Goal: Transaction & Acquisition: Purchase product/service

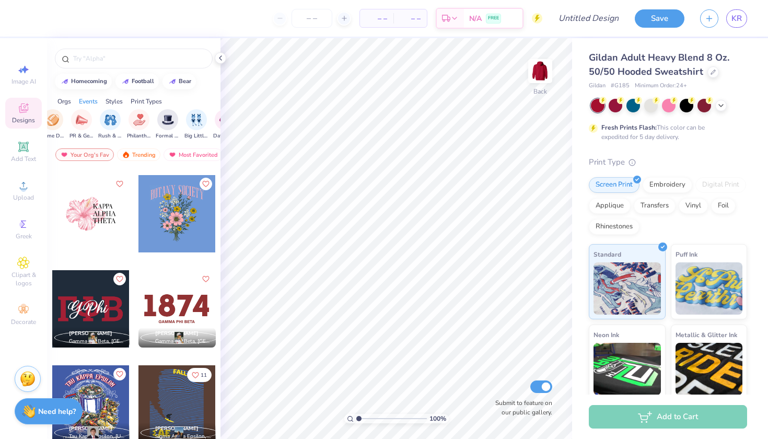
scroll to position [4384, 0]
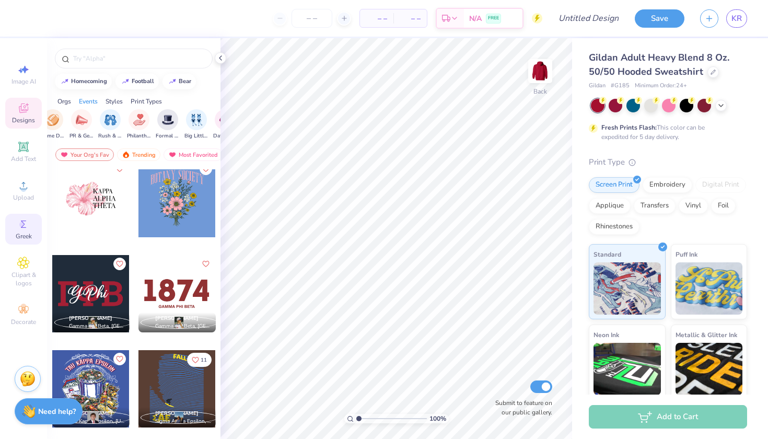
click at [27, 223] on icon at bounding box center [23, 224] width 13 height 13
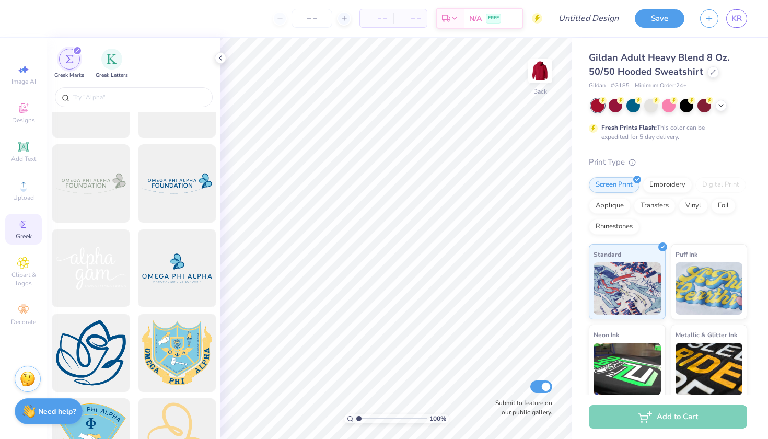
scroll to position [2169, 0]
click at [22, 261] on icon at bounding box center [23, 262] width 5 height 5
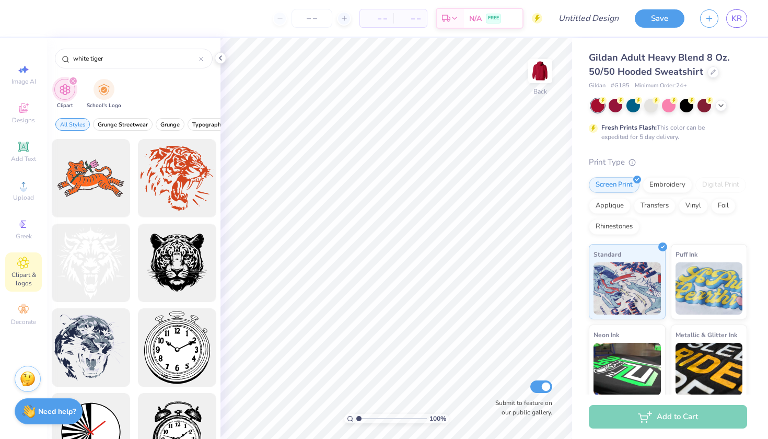
scroll to position [0, 0]
type input "white tiger"
click at [166, 172] on div at bounding box center [177, 178] width 86 height 86
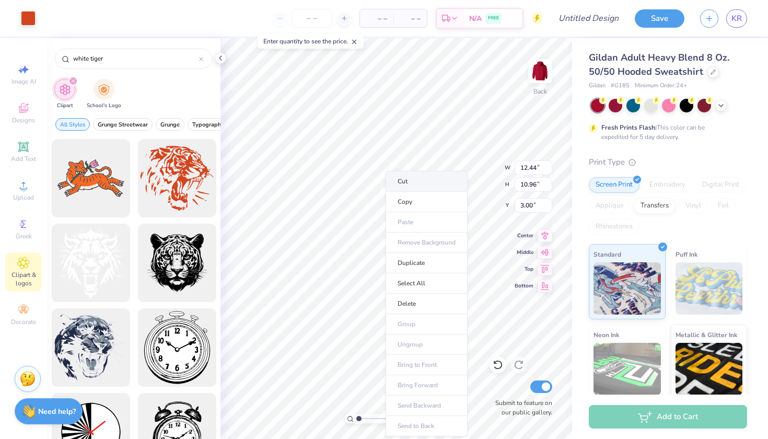
click at [409, 177] on li "Cut" at bounding box center [427, 181] width 82 height 21
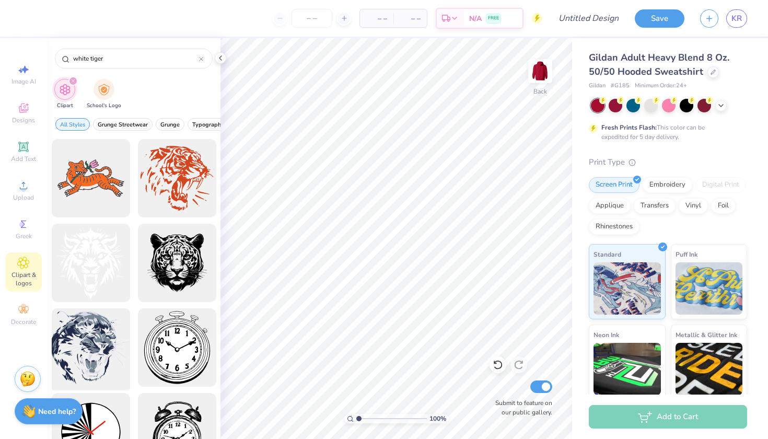
click at [114, 342] on div at bounding box center [91, 348] width 86 height 86
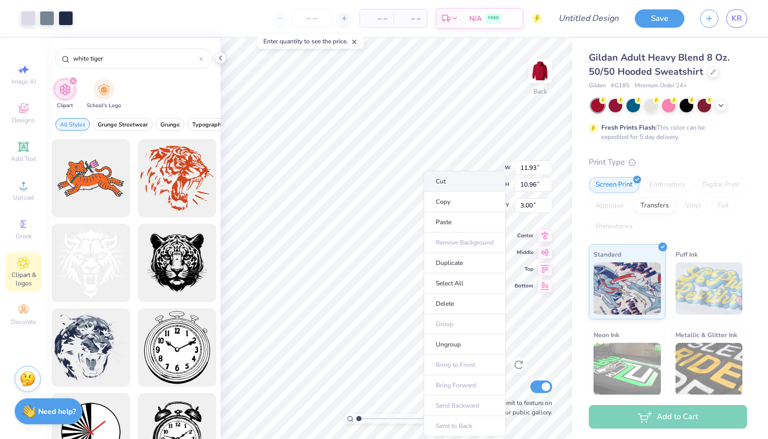
click at [436, 178] on li "Cut" at bounding box center [465, 181] width 82 height 21
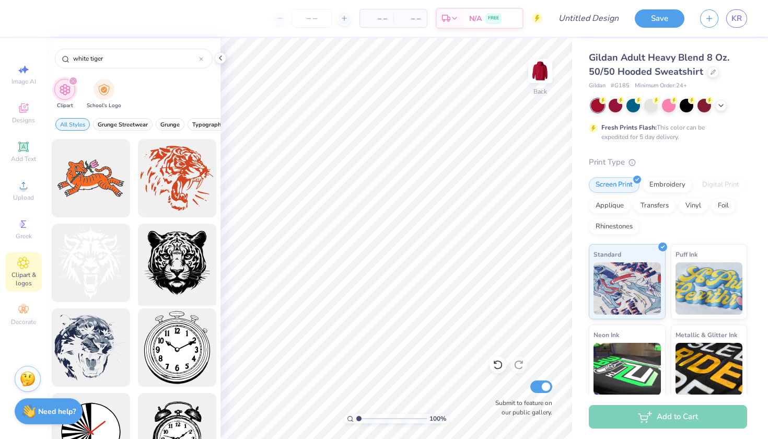
click at [161, 251] on div at bounding box center [177, 263] width 86 height 86
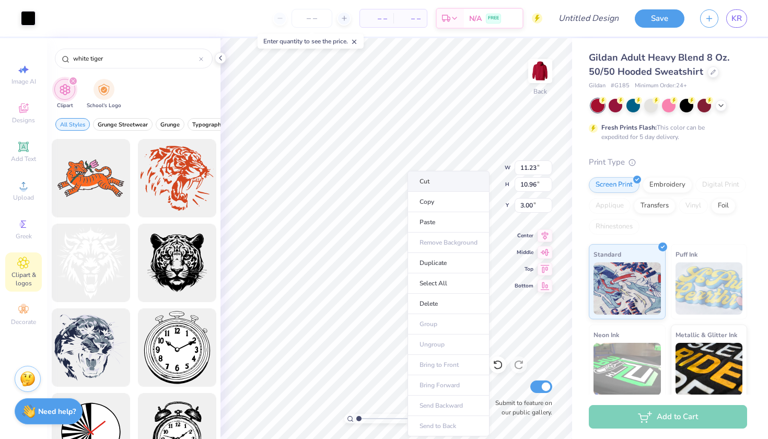
click at [425, 180] on li "Cut" at bounding box center [449, 181] width 82 height 21
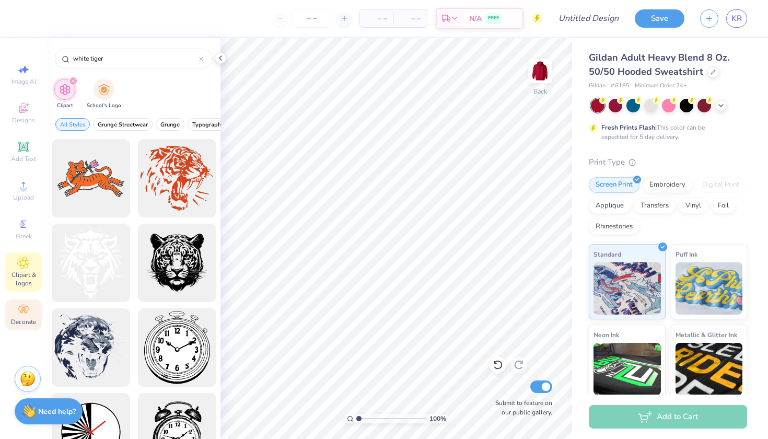
click at [22, 312] on icon at bounding box center [23, 309] width 10 height 7
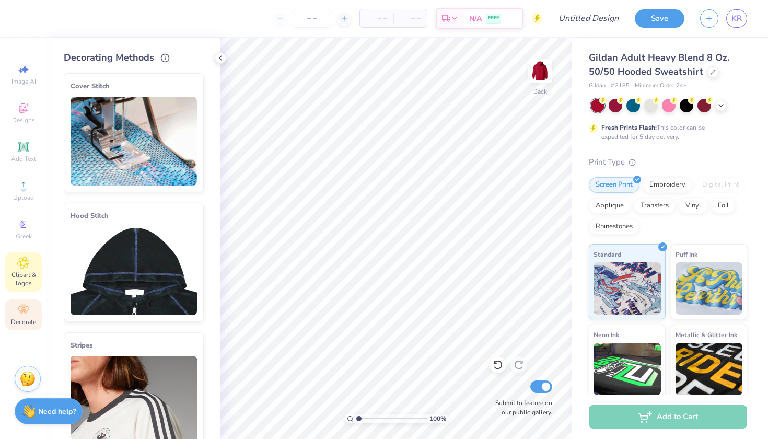
click at [21, 278] on span "Clipart & logos" at bounding box center [23, 279] width 37 height 17
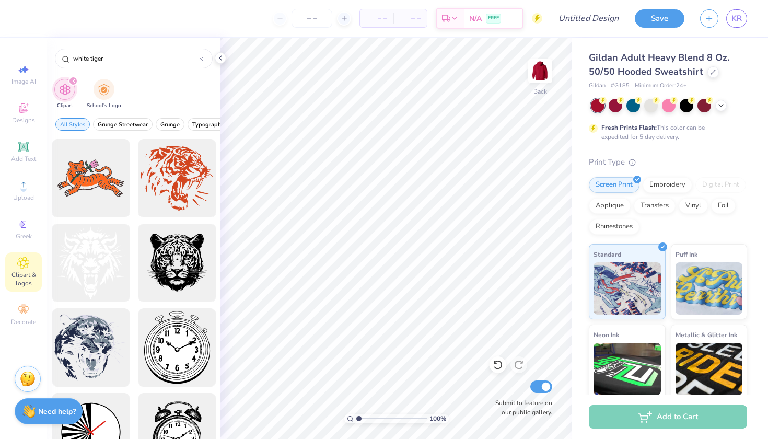
click at [74, 81] on icon "filter for Clipart" at bounding box center [73, 81] width 4 height 4
click at [200, 59] on icon at bounding box center [201, 59] width 4 height 4
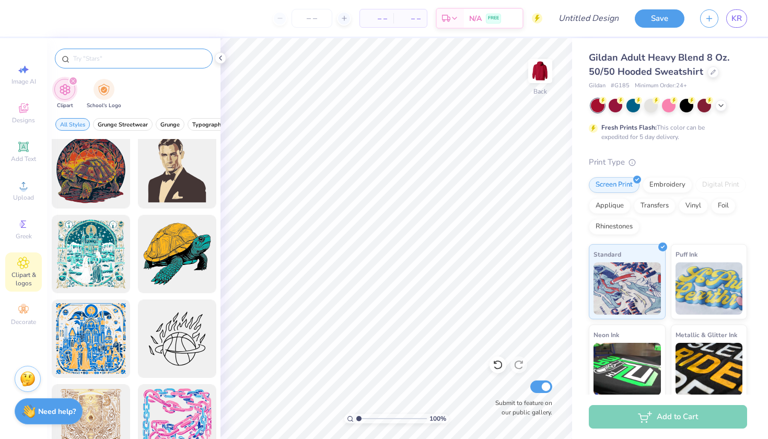
scroll to position [1664, 0]
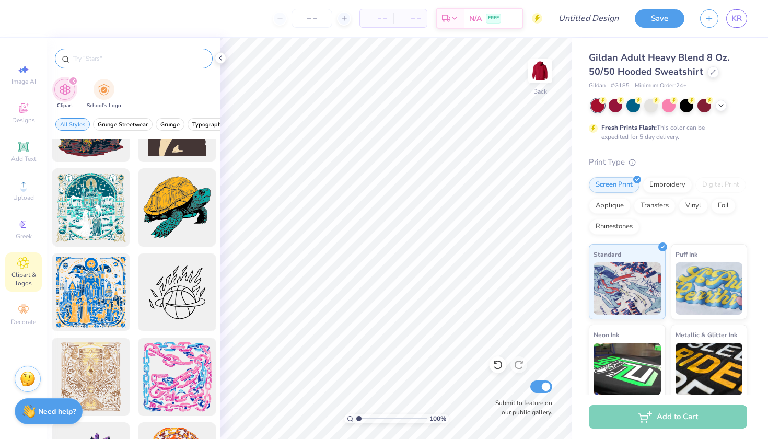
click at [118, 61] on input "text" at bounding box center [139, 58] width 134 height 10
type input "flowers"
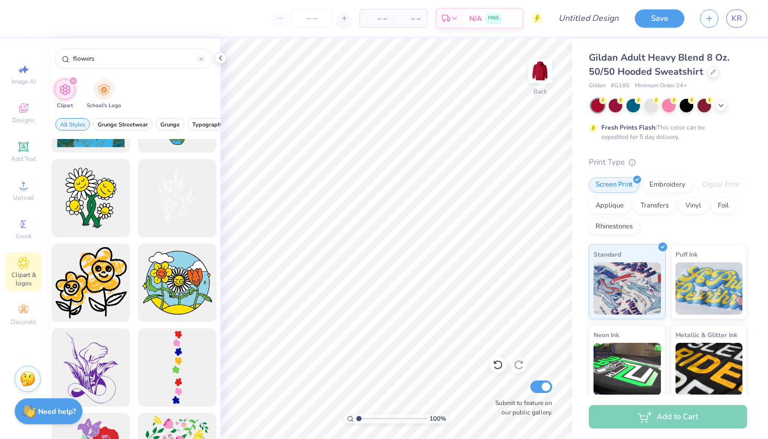
scroll to position [753, 0]
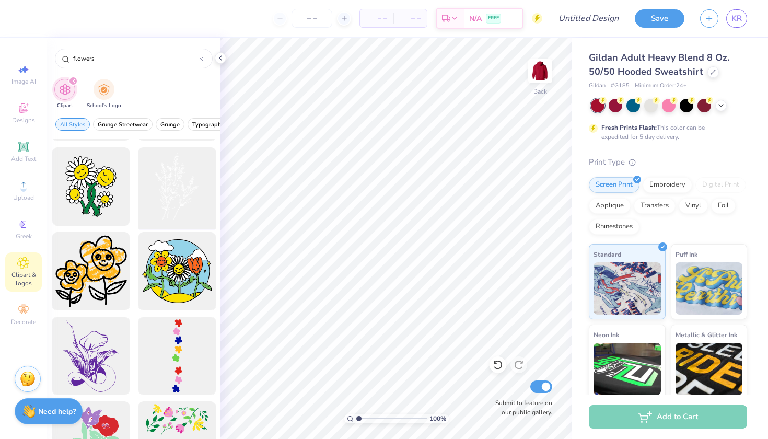
click at [169, 190] on div at bounding box center [177, 187] width 86 height 86
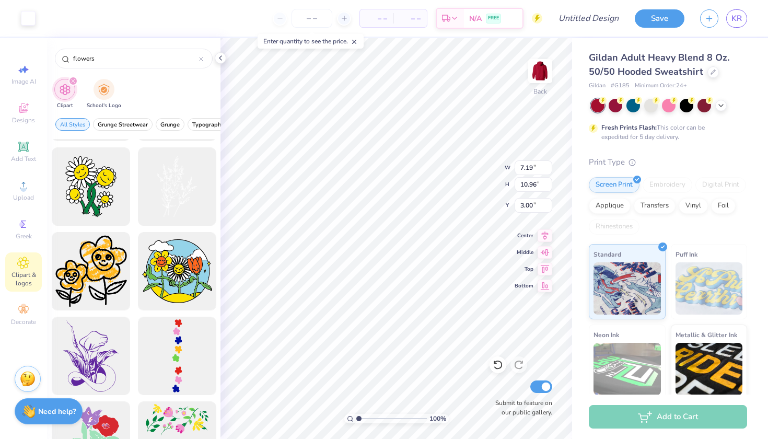
type input "4.09"
type input "6.24"
type input "3.51"
type input "2.87"
type input "4.38"
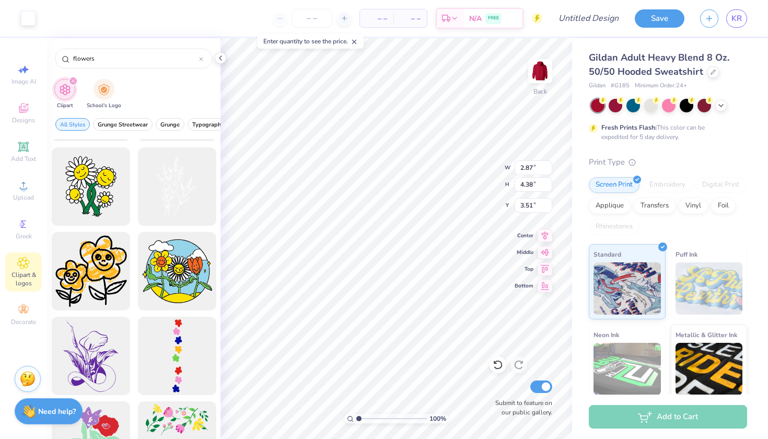
type input "3.00"
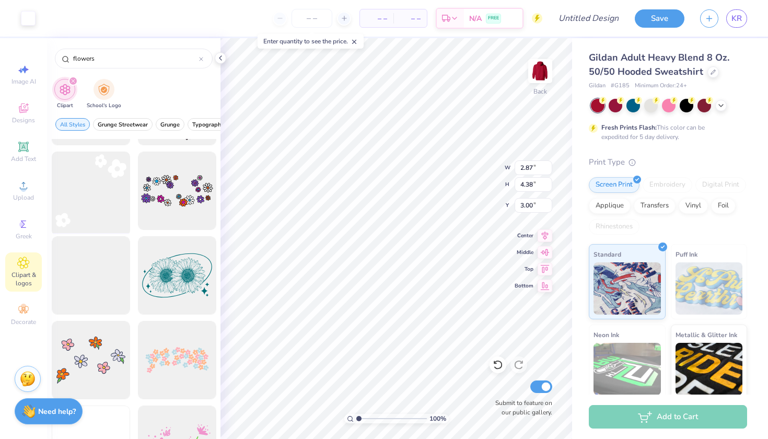
scroll to position [1850, 0]
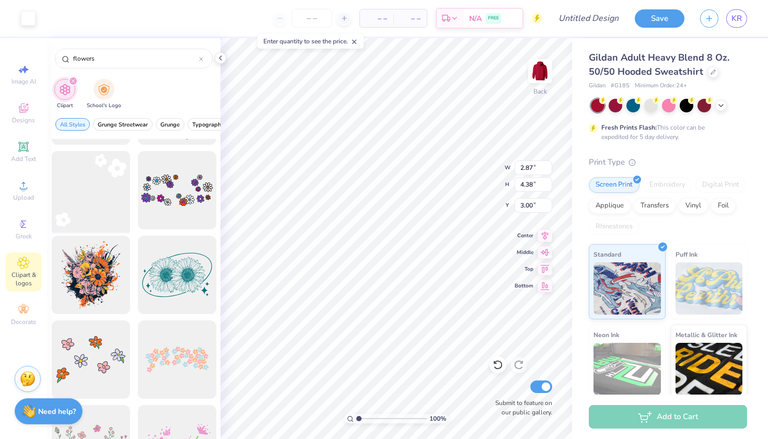
click at [95, 197] on div at bounding box center [91, 190] width 86 height 86
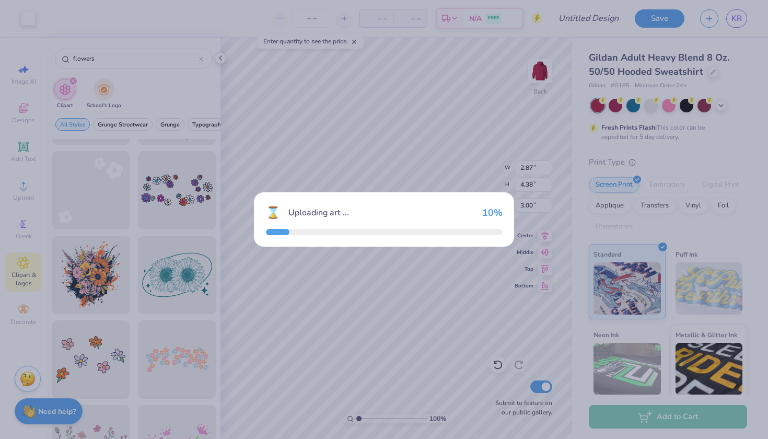
type input "10.66"
type input "10.96"
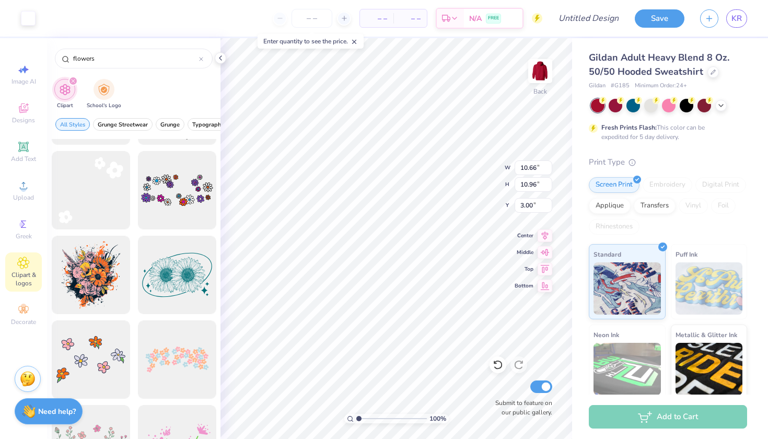
type input "2.87"
type input "4.38"
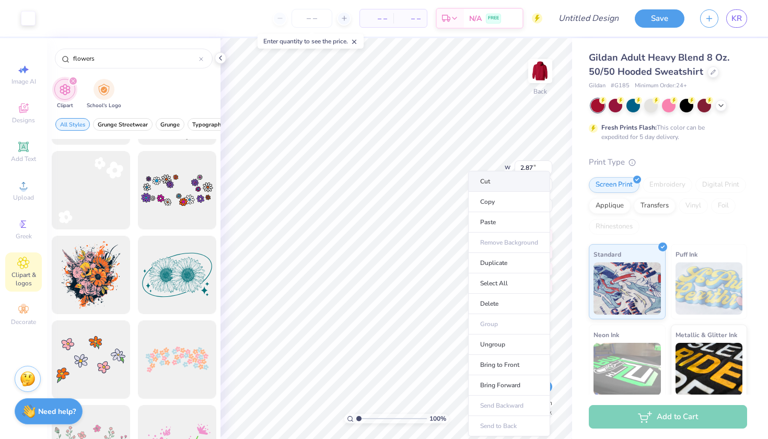
click at [481, 182] on li "Cut" at bounding box center [509, 181] width 82 height 21
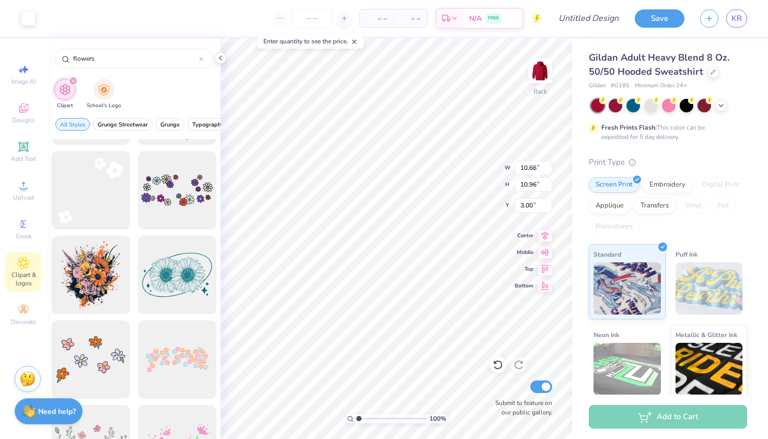
type input "7.11"
type input "7.31"
type input "3.60"
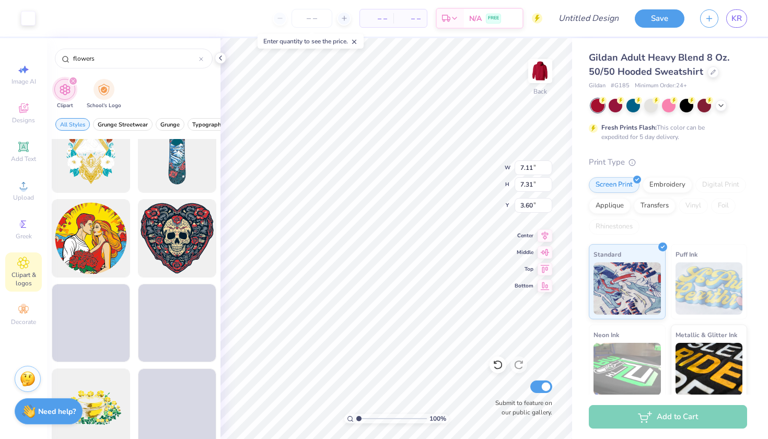
scroll to position [4986, 0]
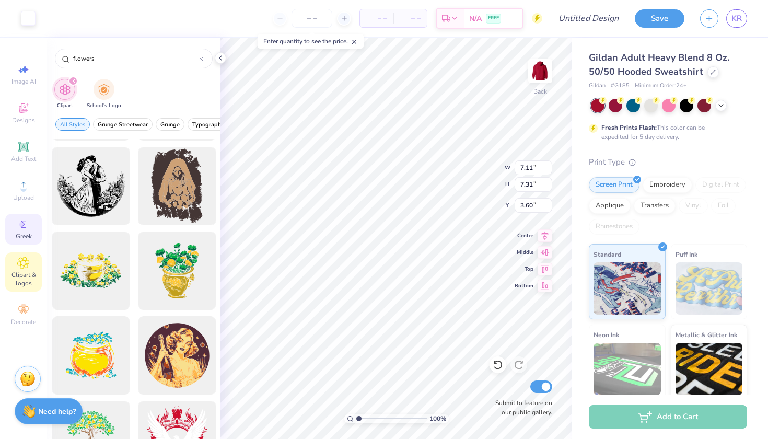
click at [20, 225] on circle at bounding box center [22, 225] width 6 height 6
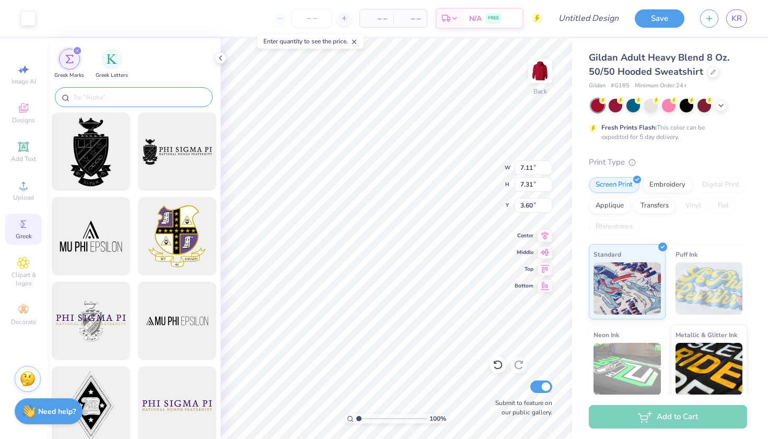
click at [116, 97] on input "text" at bounding box center [139, 97] width 134 height 10
click at [115, 51] on div "filter for Greek Letters" at bounding box center [111, 58] width 21 height 21
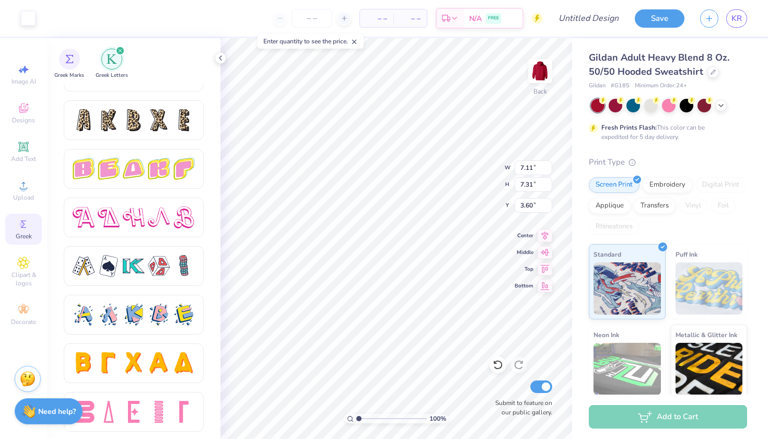
scroll to position [1734, 0]
click at [143, 417] on div at bounding box center [134, 412] width 22 height 22
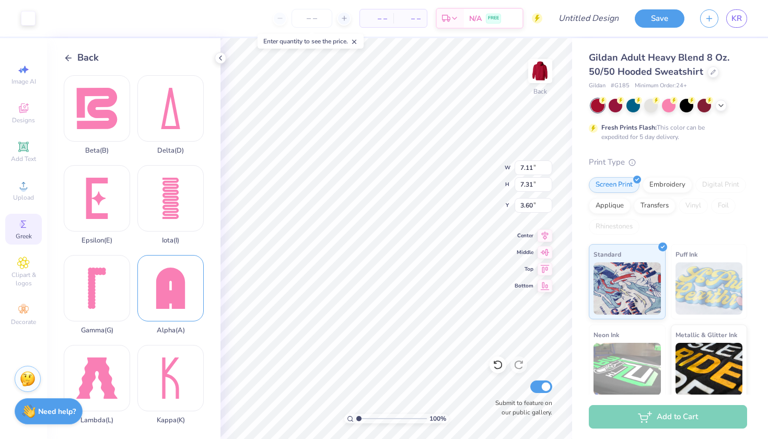
click at [176, 281] on div "Alpha ( A )" at bounding box center [170, 294] width 66 height 79
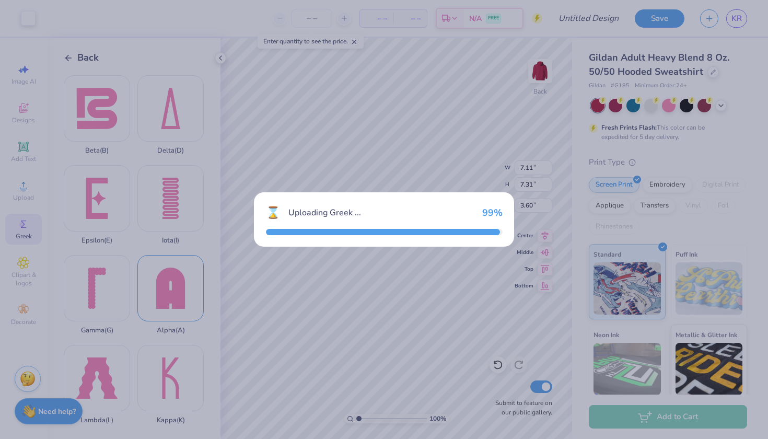
type input "4.25"
type input "6.07"
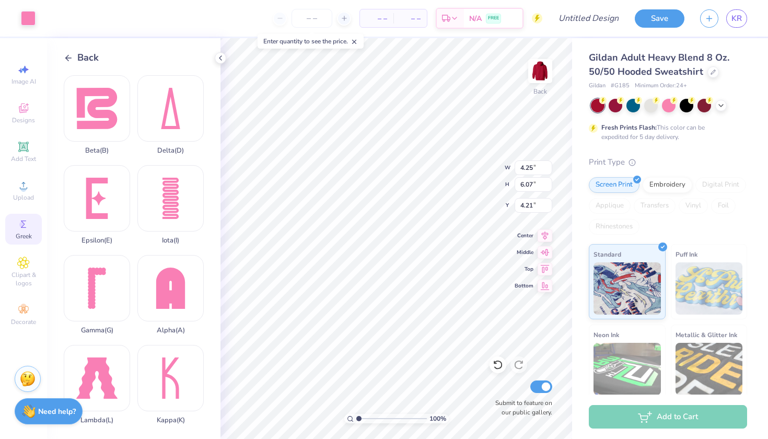
type input "3.25"
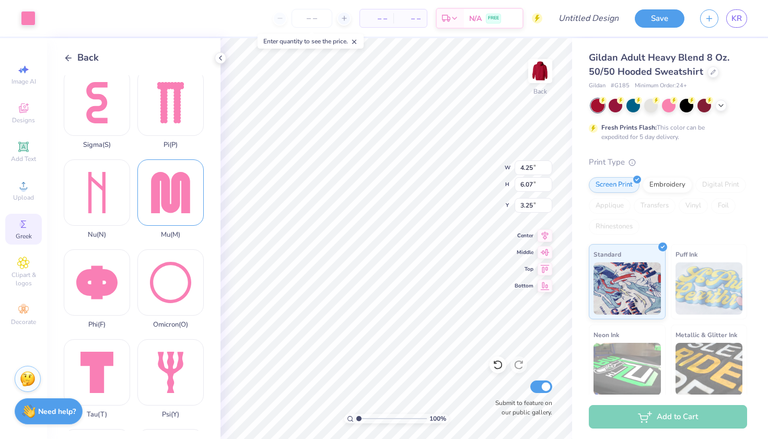
scroll to position [571, 0]
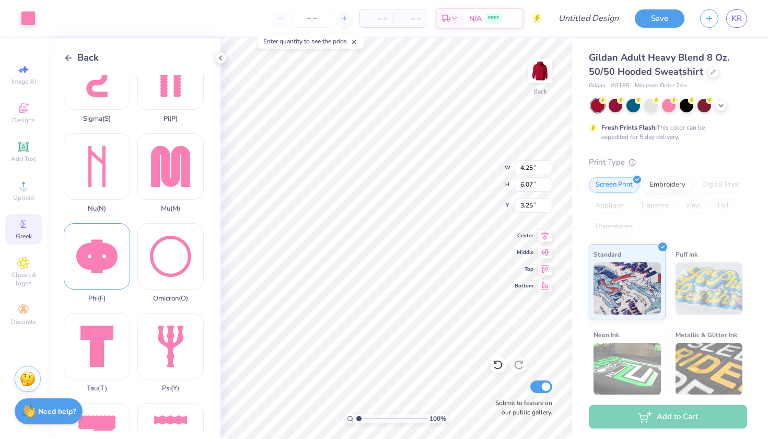
click at [103, 263] on div "Phi ( F )" at bounding box center [97, 262] width 66 height 79
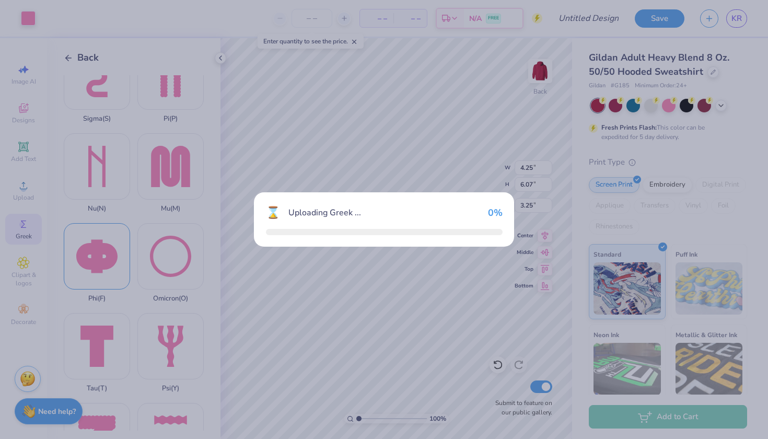
type input "7.47"
type input "4.21"
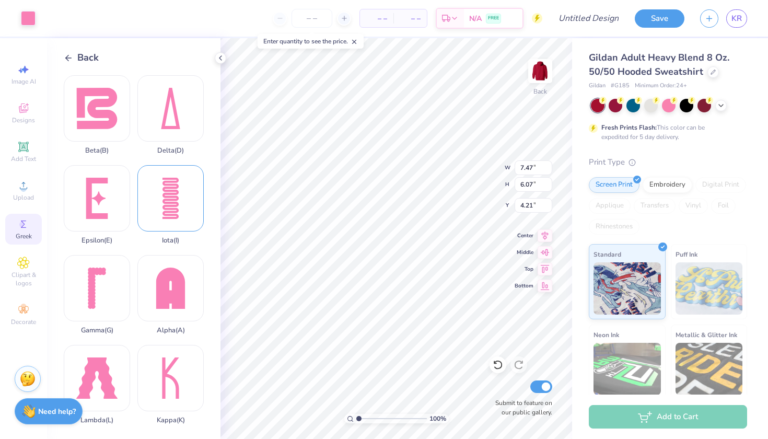
scroll to position [0, 0]
click at [171, 193] on div "Iota ( I )" at bounding box center [170, 204] width 66 height 79
type input "4.25"
type input "4.83"
type input "7.47"
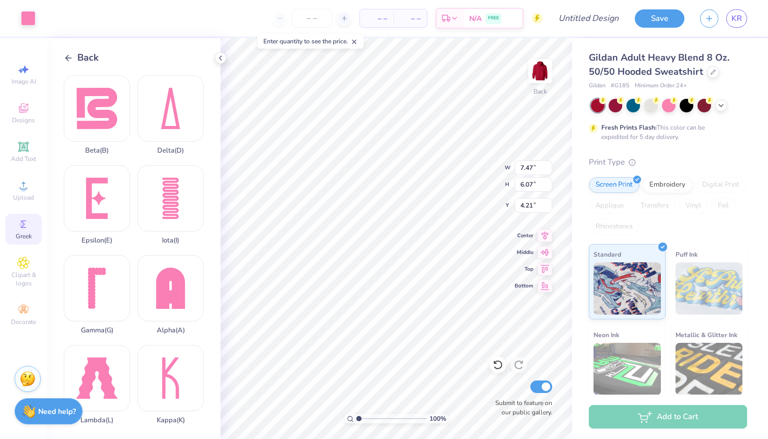
type input "5.13"
type input "2.39"
click at [545, 234] on icon at bounding box center [545, 234] width 7 height 9
click at [544, 250] on icon at bounding box center [545, 251] width 15 height 13
click at [544, 239] on icon at bounding box center [545, 234] width 15 height 13
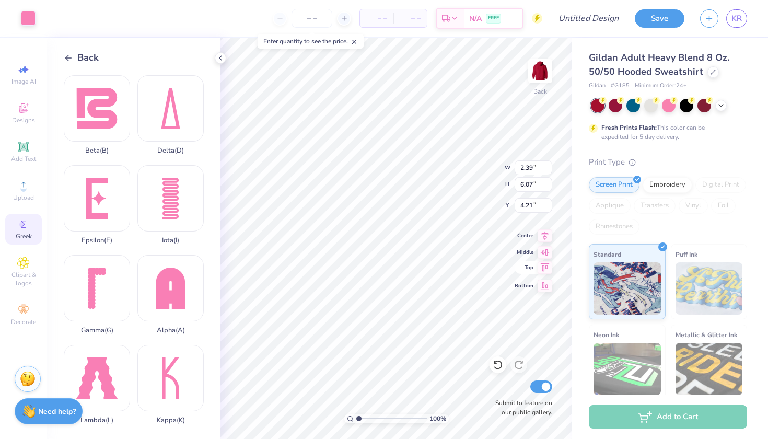
click at [544, 267] on icon at bounding box center [545, 267] width 9 height 8
click at [543, 283] on icon at bounding box center [545, 284] width 15 height 13
type input "4.83"
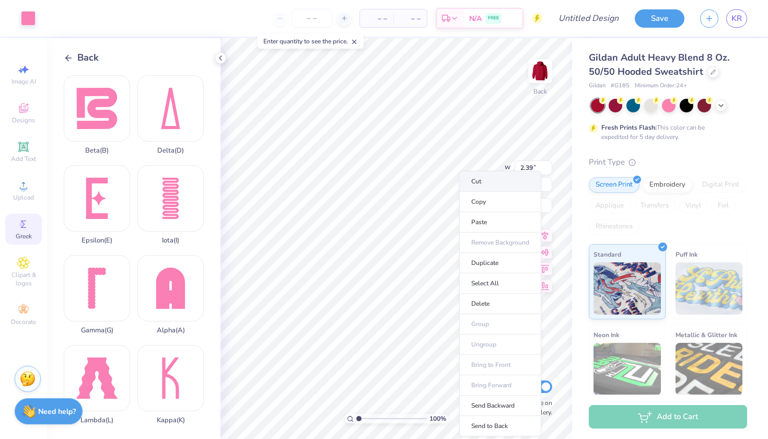
click at [480, 181] on li "Cut" at bounding box center [500, 181] width 82 height 21
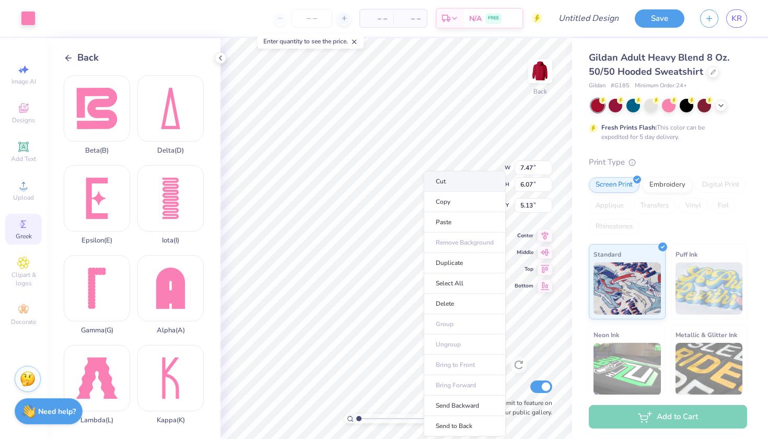
click at [443, 180] on li "Cut" at bounding box center [465, 181] width 82 height 21
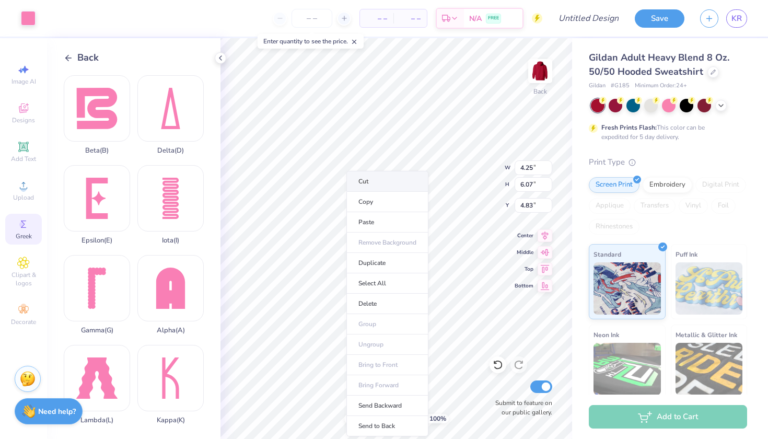
click at [367, 180] on li "Cut" at bounding box center [387, 181] width 82 height 21
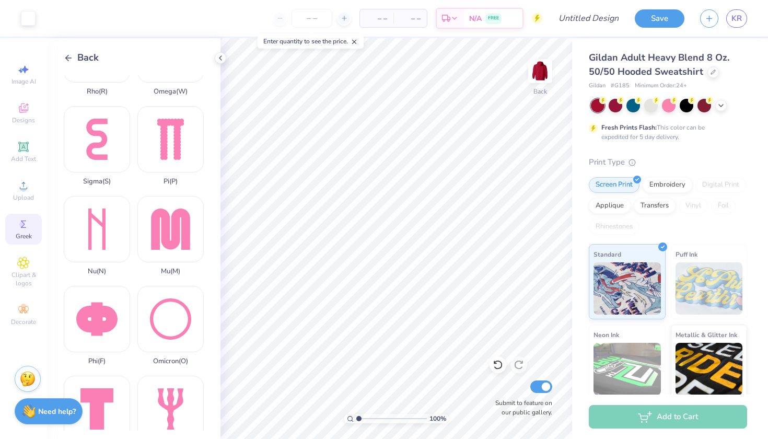
scroll to position [509, 0]
click at [17, 162] on span "Add Text" at bounding box center [23, 159] width 25 height 8
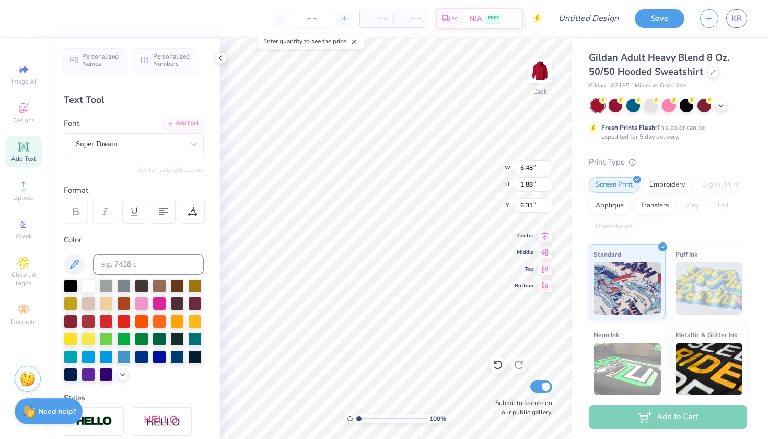
scroll to position [0, 0]
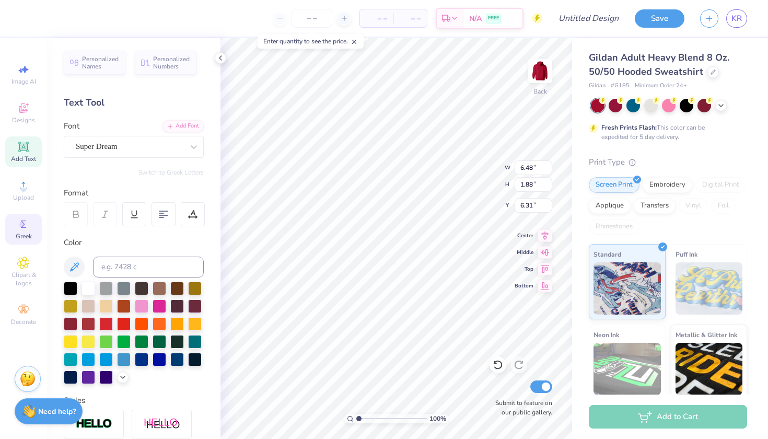
click at [26, 228] on icon at bounding box center [23, 224] width 13 height 13
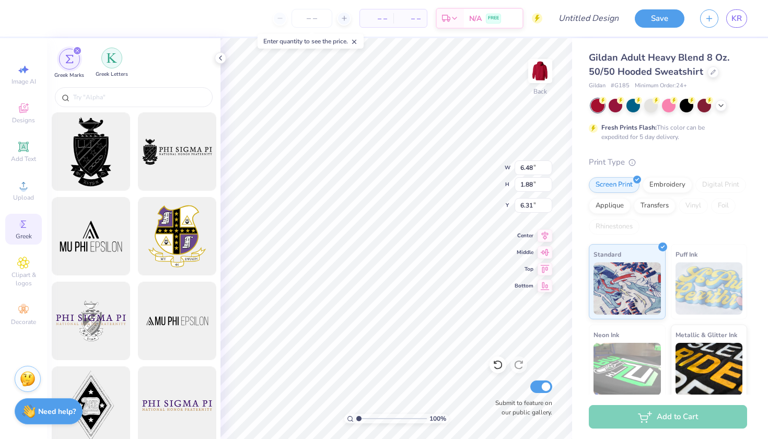
click at [115, 61] on img "filter for Greek Letters" at bounding box center [112, 58] width 10 height 10
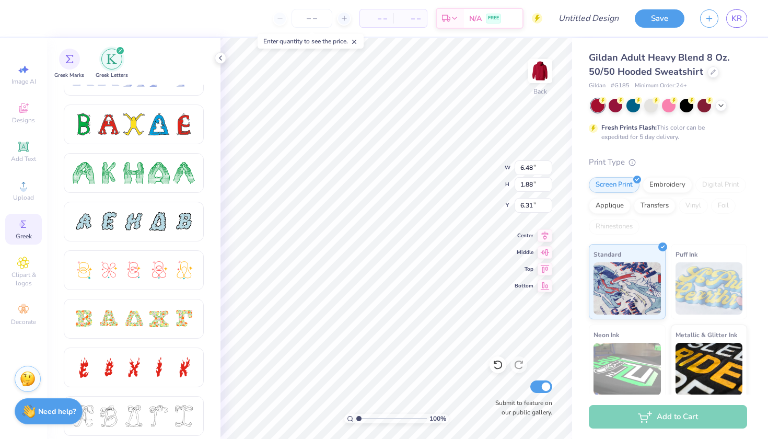
scroll to position [148, 0]
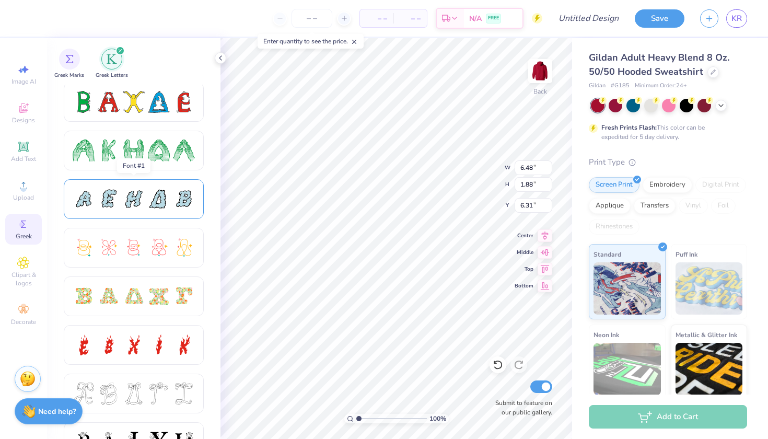
click at [143, 208] on div at bounding box center [134, 199] width 22 height 22
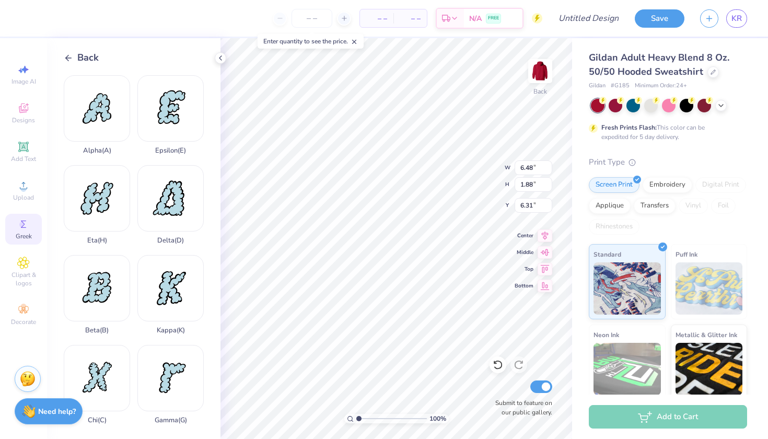
click at [71, 54] on icon at bounding box center [68, 57] width 9 height 9
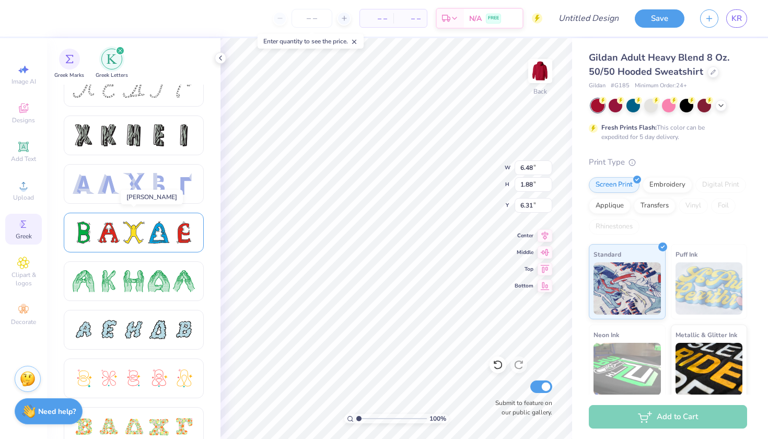
scroll to position [20, 0]
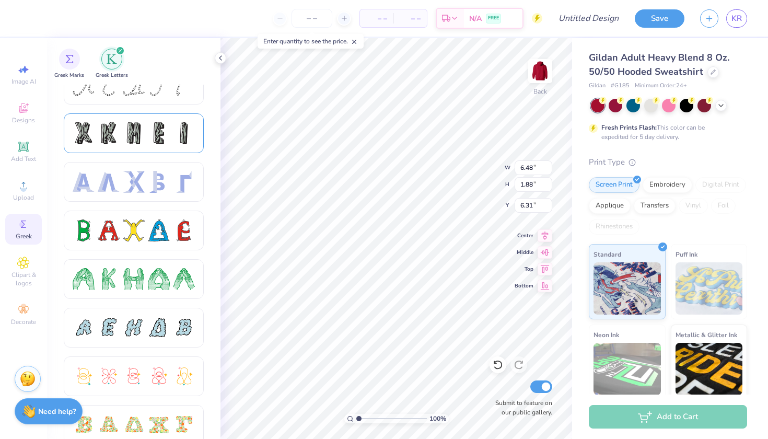
click at [122, 139] on div at bounding box center [134, 133] width 122 height 22
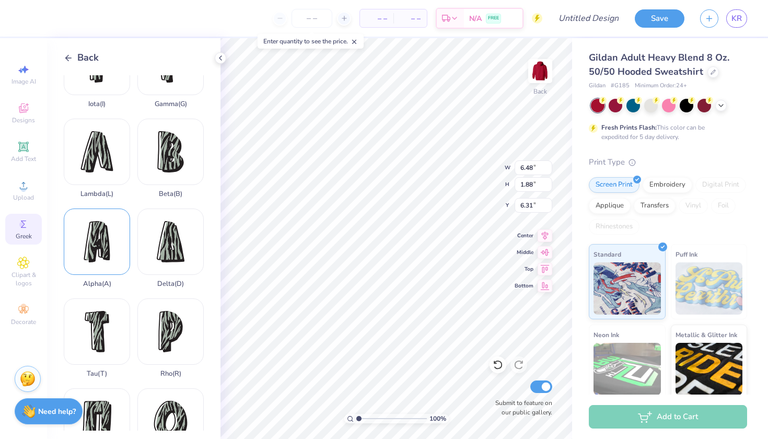
scroll to position [227, 0]
click at [98, 230] on div "Alpha ( A )" at bounding box center [97, 246] width 66 height 79
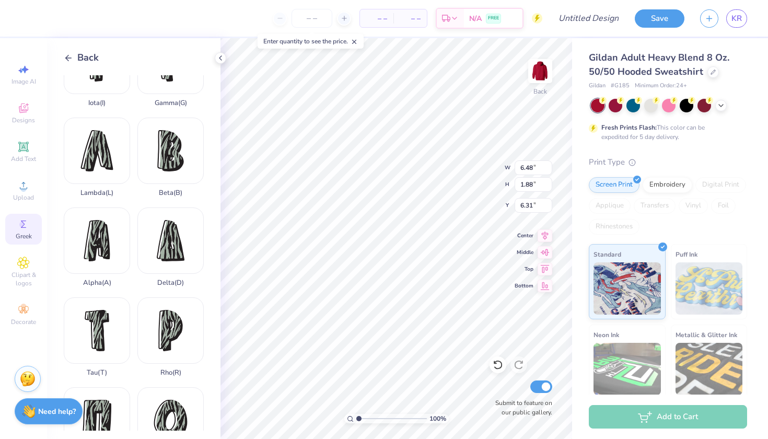
type input "3.46"
type input "5.47"
type input "4.51"
type input "6.48"
type input "1.88"
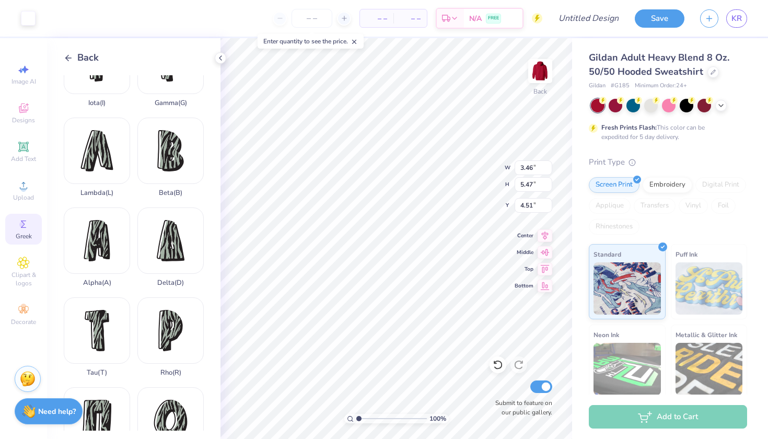
type input "6.31"
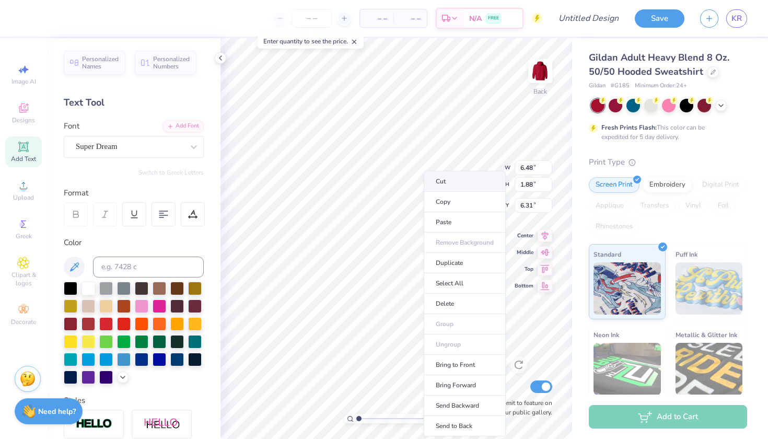
click at [449, 181] on li "Cut" at bounding box center [465, 181] width 82 height 21
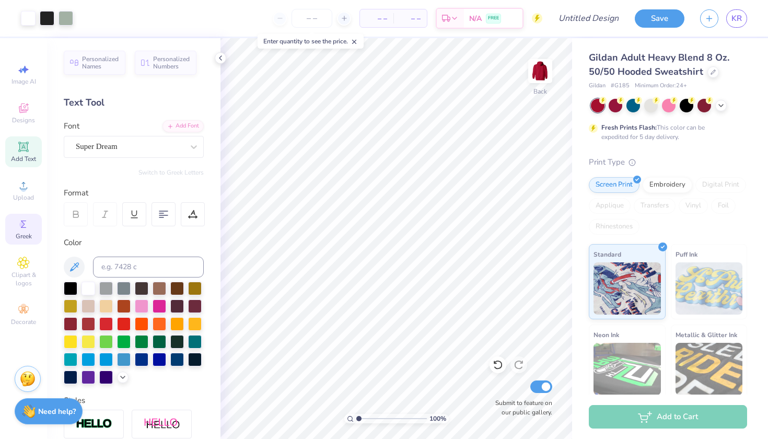
click at [26, 223] on icon at bounding box center [23, 224] width 13 height 13
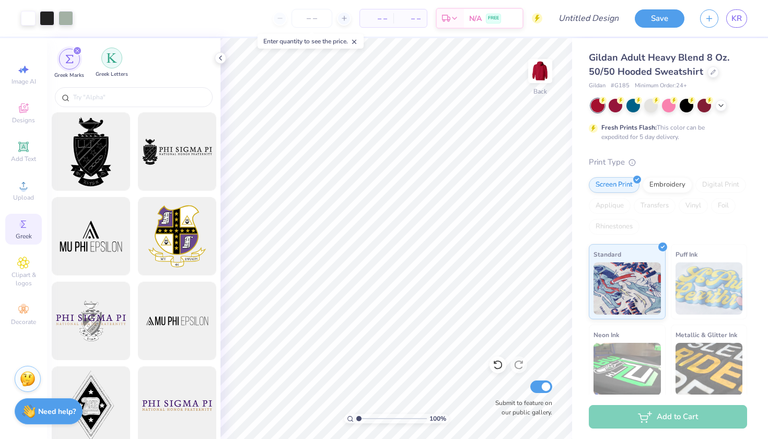
click at [115, 55] on img "filter for Greek Letters" at bounding box center [112, 58] width 10 height 10
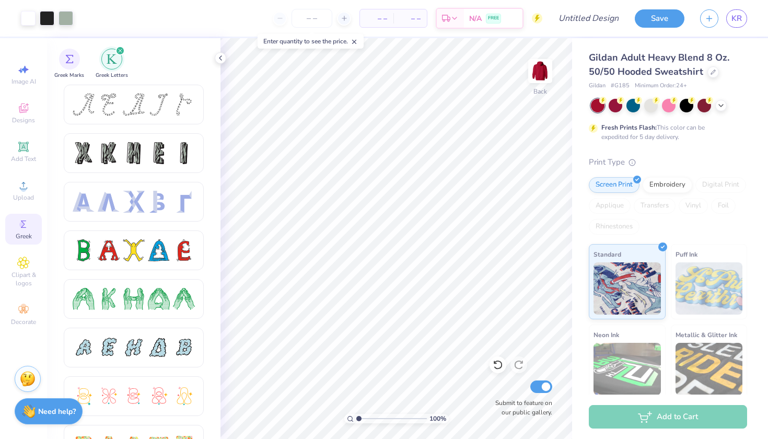
scroll to position [0, 0]
click at [123, 146] on div at bounding box center [134, 153] width 22 height 22
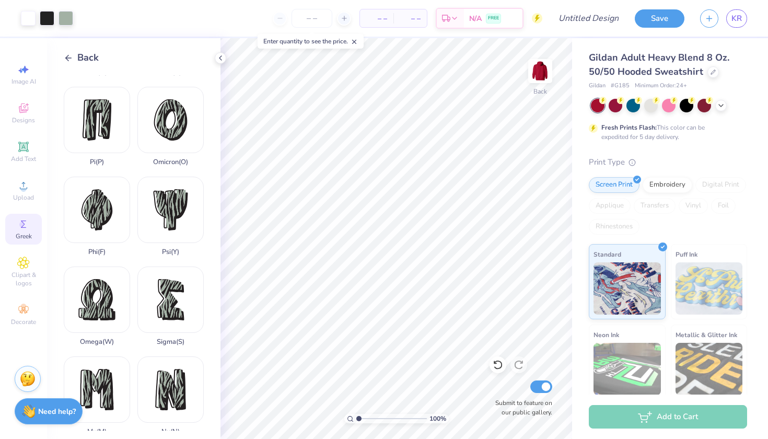
scroll to position [535, 0]
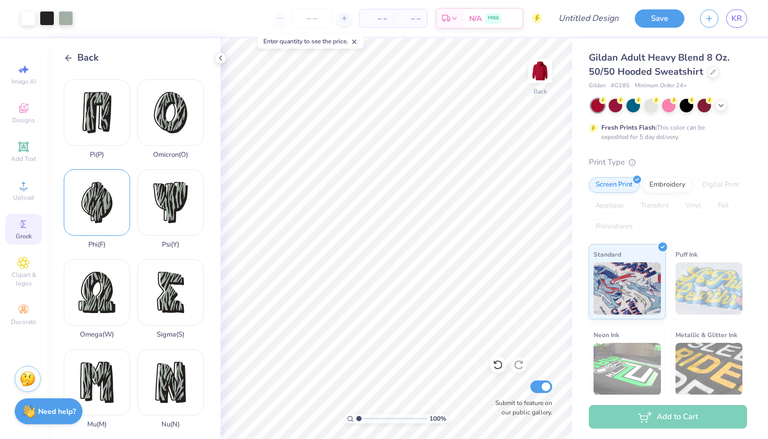
click at [103, 208] on div "Phi ( F )" at bounding box center [97, 208] width 66 height 79
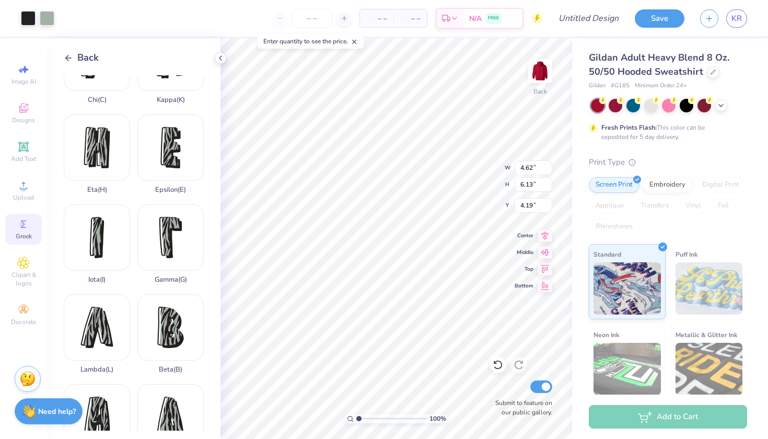
scroll to position [41, 0]
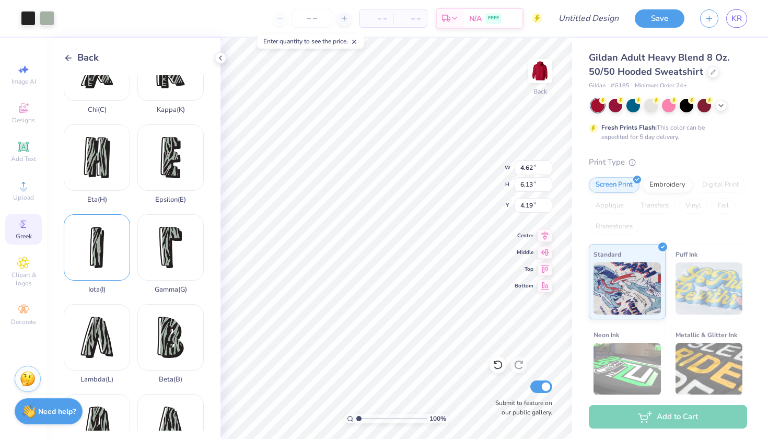
click at [96, 248] on div "Iota ( I )" at bounding box center [97, 253] width 66 height 79
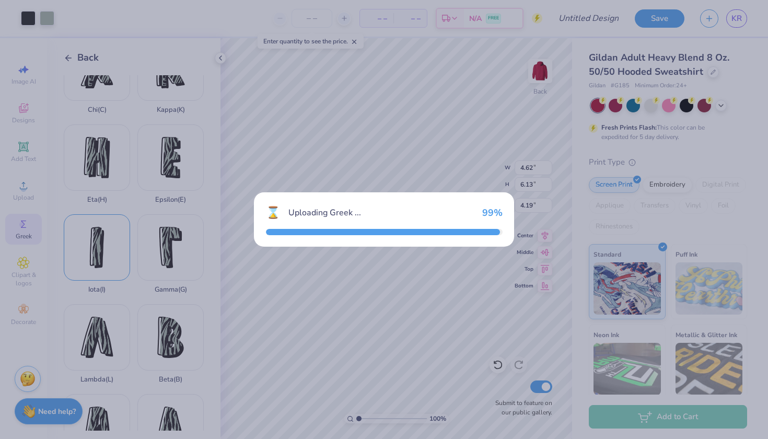
type input "1.89"
type input "5.46"
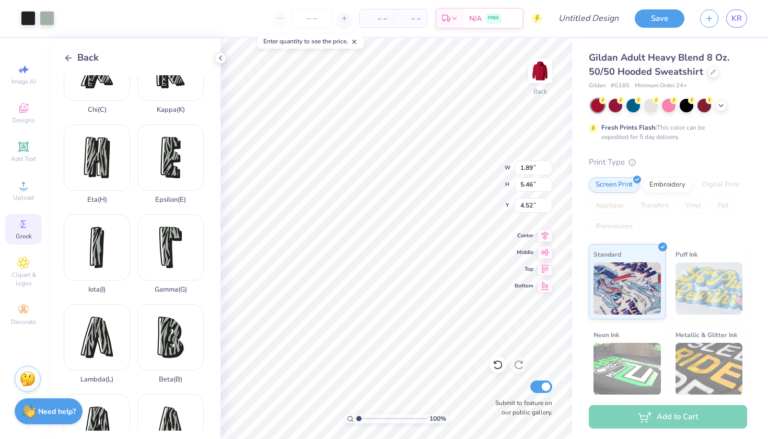
type input "6.13"
type input "4.62"
type input "6.13"
type input "4.77"
type input "3.46"
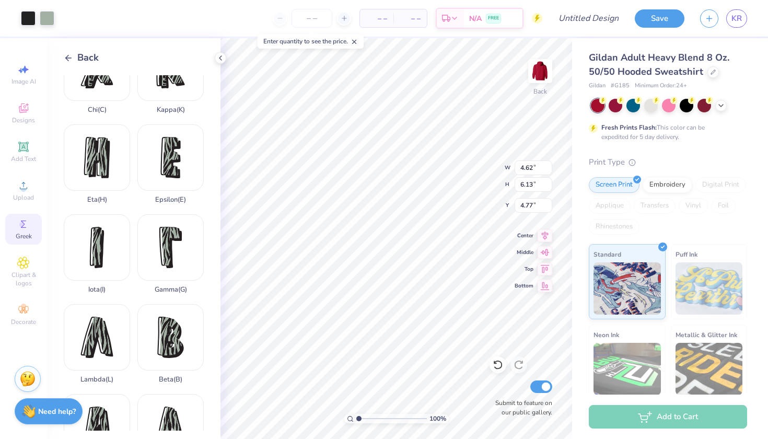
type input "5.47"
type input "3.60"
type input "4.62"
type input "6.13"
type input "4.19"
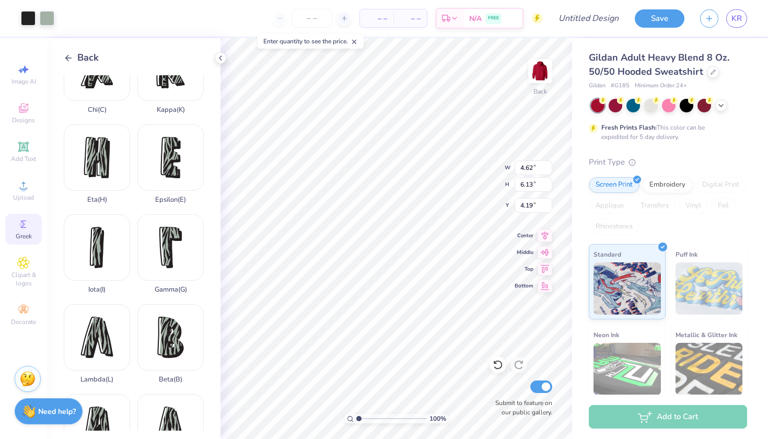
type input "1.89"
type input "5.46"
type input "6.08"
type input "4.62"
type input "6.13"
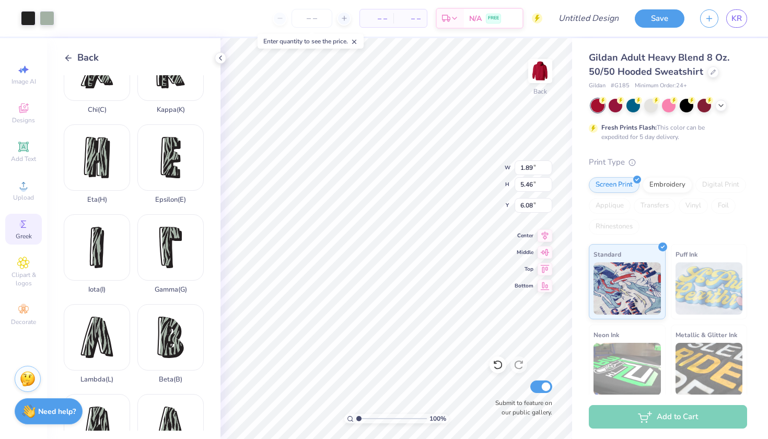
type input "4.19"
type input "4.47"
type input "5.93"
type input "7.11"
type input "7.31"
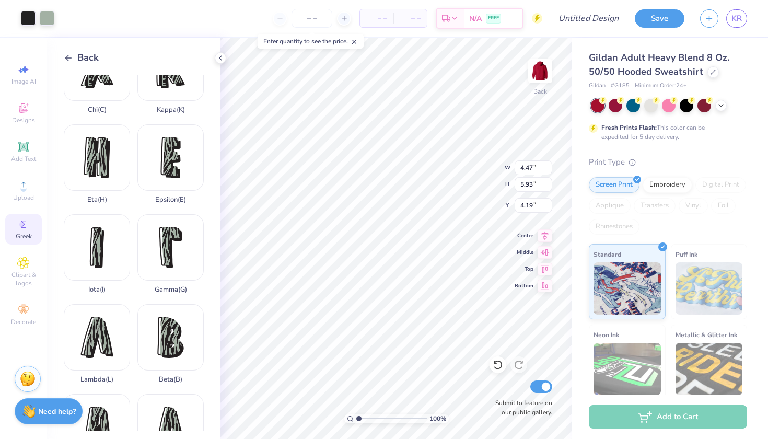
type input "3.60"
type input "8.67"
type input "8.91"
type input "2.36"
type input "4.47"
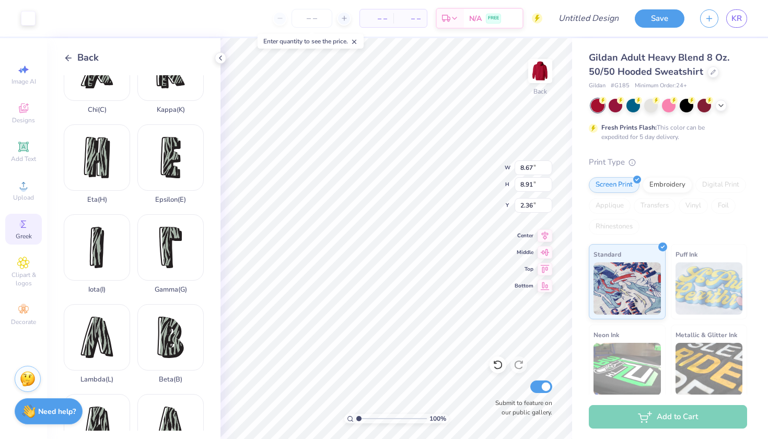
type input "5.93"
type input "4.74"
type input "4.65"
type input "1.89"
type input "5.46"
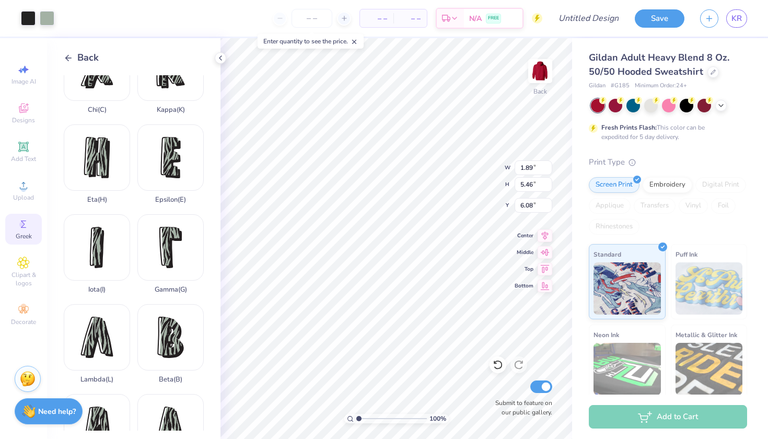
type input "6.81"
type input "4.47"
type input "5.93"
type input "5.01"
click at [45, 16] on div at bounding box center [47, 17] width 15 height 15
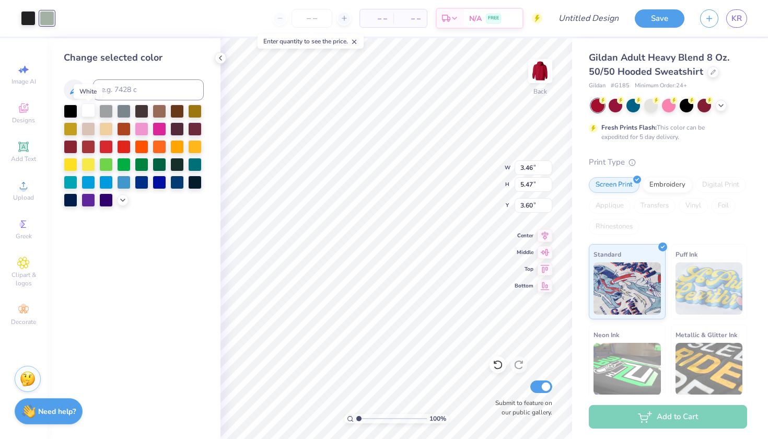
click at [89, 110] on div at bounding box center [89, 110] width 14 height 14
type input "4.47"
type input "5.93"
type input "5.01"
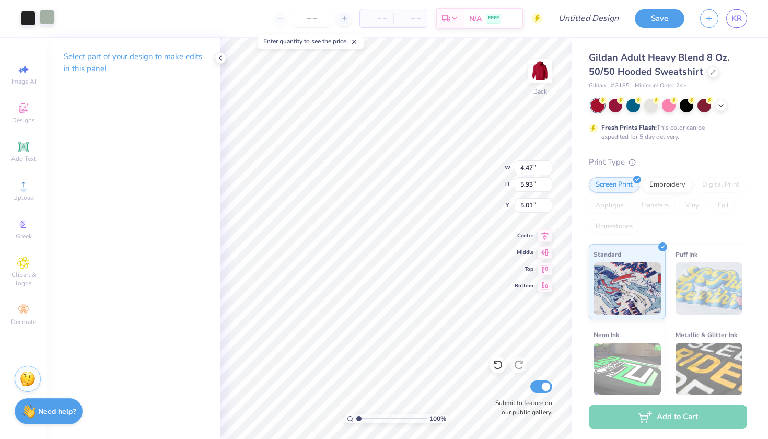
click at [44, 15] on div at bounding box center [47, 17] width 15 height 15
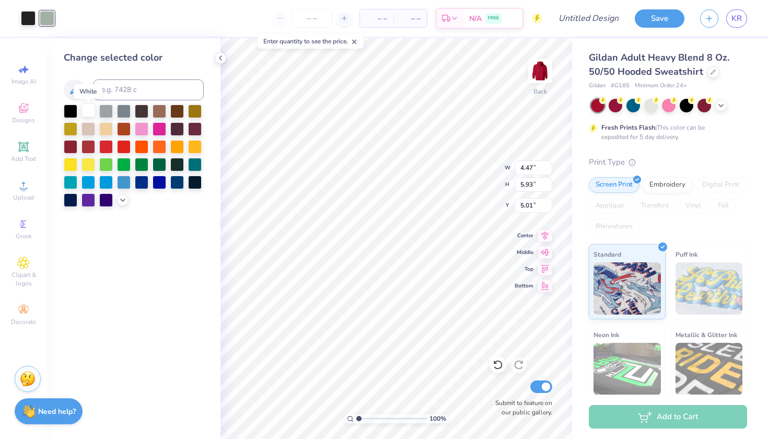
click at [87, 112] on div at bounding box center [89, 110] width 14 height 14
type input "1.89"
type input "5.46"
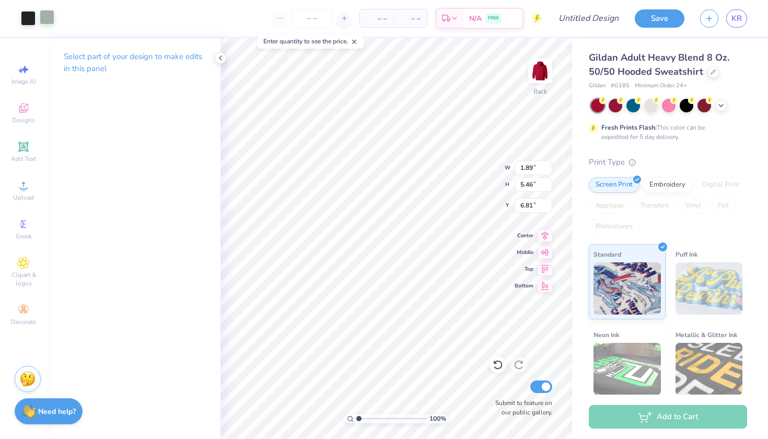
click at [45, 20] on div at bounding box center [47, 17] width 15 height 15
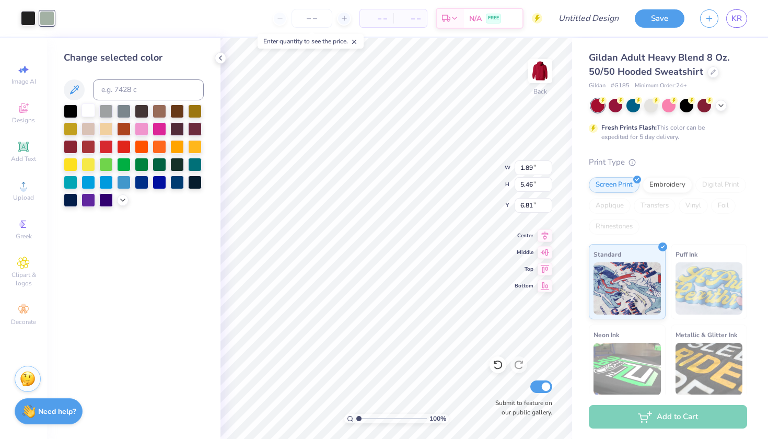
click at [83, 108] on div at bounding box center [89, 110] width 14 height 14
type input "7.50"
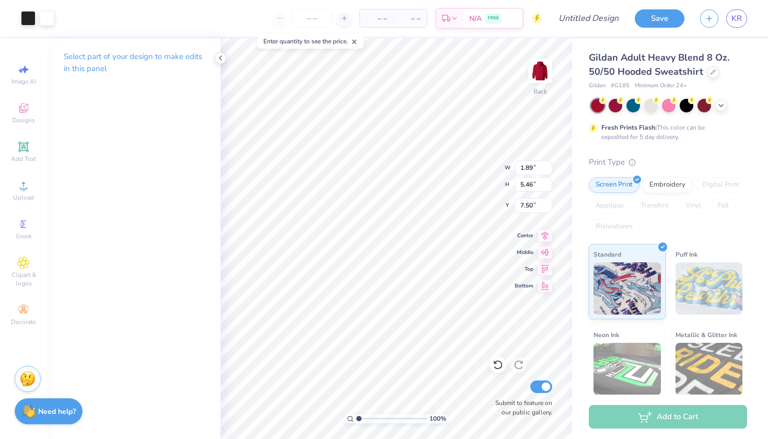
type input "7.25"
type input "10.25"
type input "10.53"
type input "3.00"
type input "3.46"
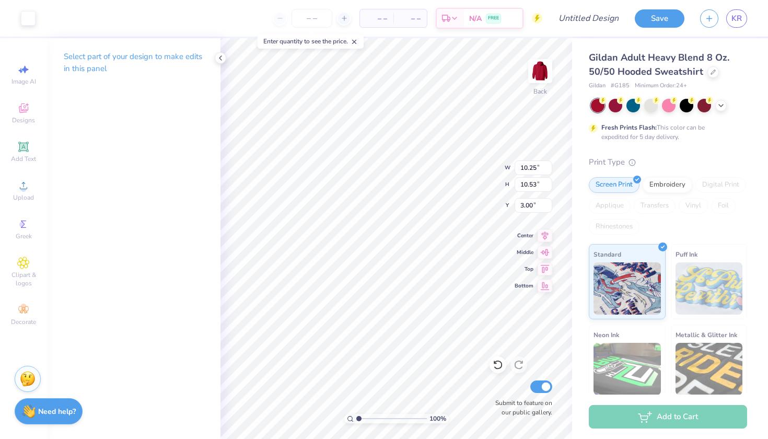
type input "5.47"
type input "5.01"
type input "10.25"
type input "10.53"
type input "3.00"
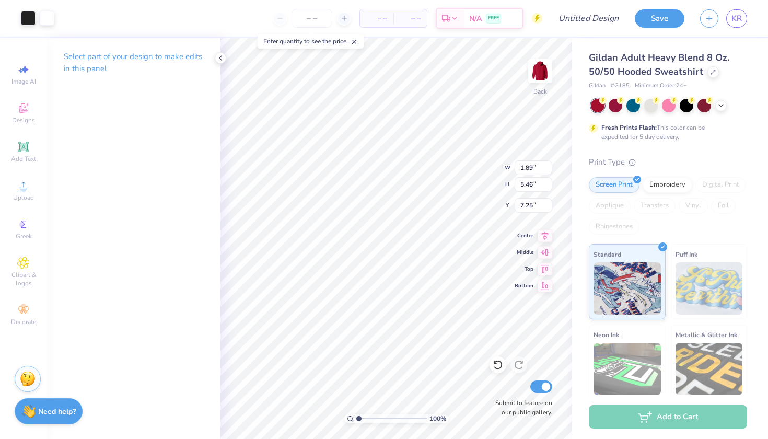
type input "5.48"
type input "2.67"
type input "2.69"
type input "2.63"
type input "1.69"
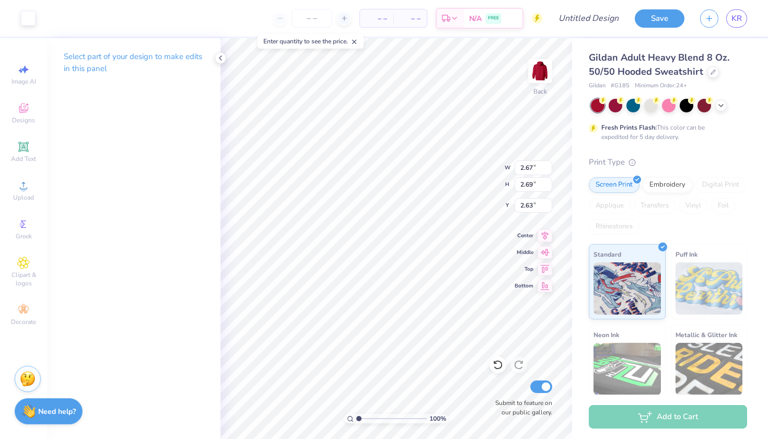
type input "1.96"
type input "3.98"
type input "2.16"
type input "2.04"
type input "10.49"
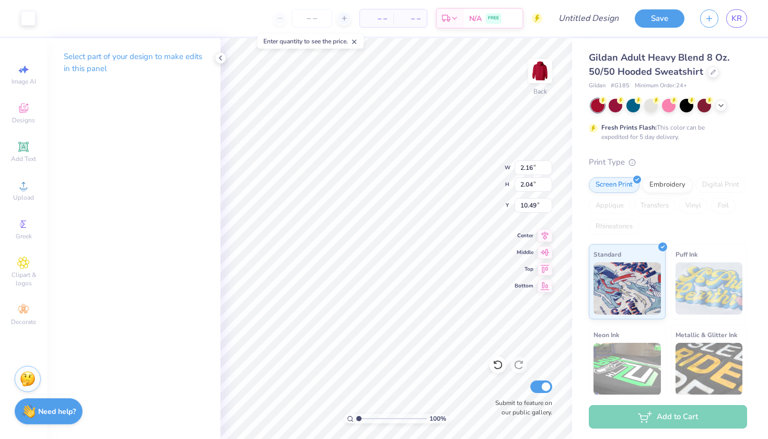
type input "1.69"
type input "1.96"
type input "3.37"
type input "10.95"
type input "2.16"
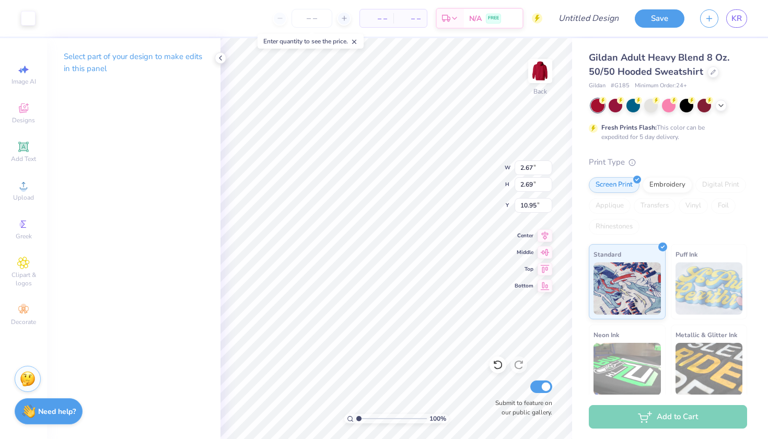
type input "2.04"
type input "3.00"
type input "1.69"
type input "1.96"
type input "4.51"
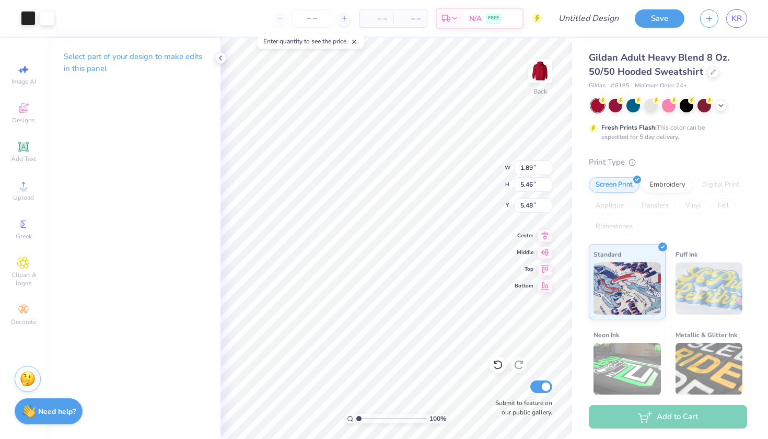
type input "3.46"
type input "5.47"
type input "5.48"
type input "4.47"
type input "5.93"
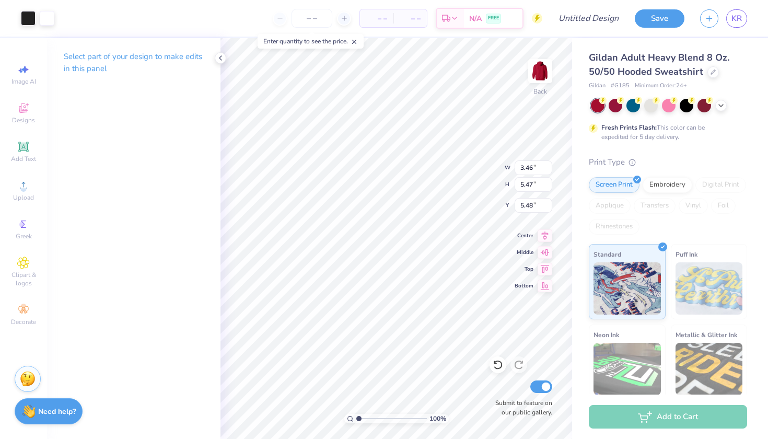
type input "5.01"
type input "1.89"
type input "5.46"
type input "5.48"
click at [18, 259] on icon at bounding box center [23, 263] width 12 height 13
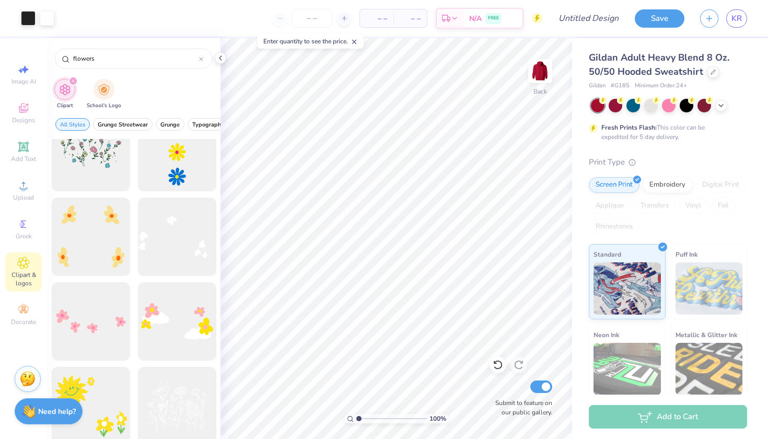
scroll to position [2752, 0]
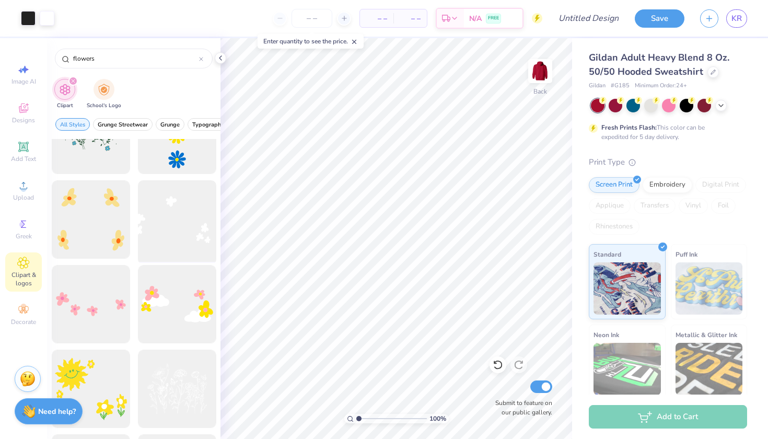
click at [174, 231] on div at bounding box center [177, 220] width 86 height 86
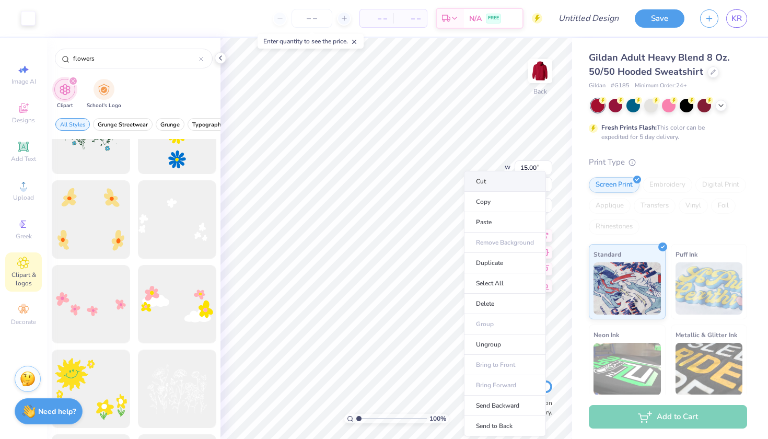
click at [489, 179] on li "Cut" at bounding box center [505, 181] width 82 height 21
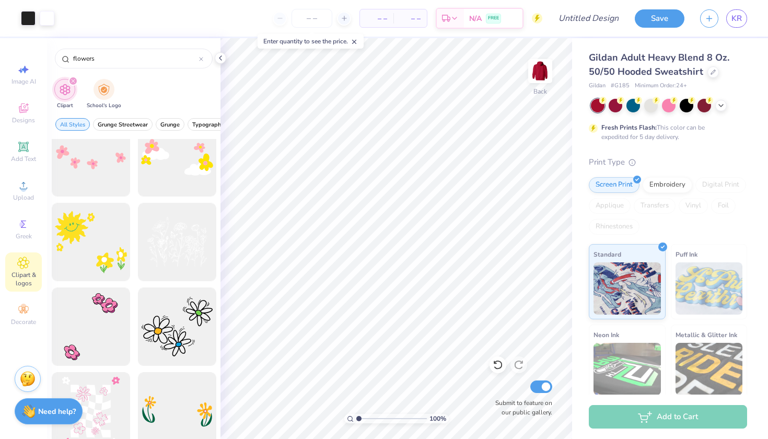
scroll to position [2895, 0]
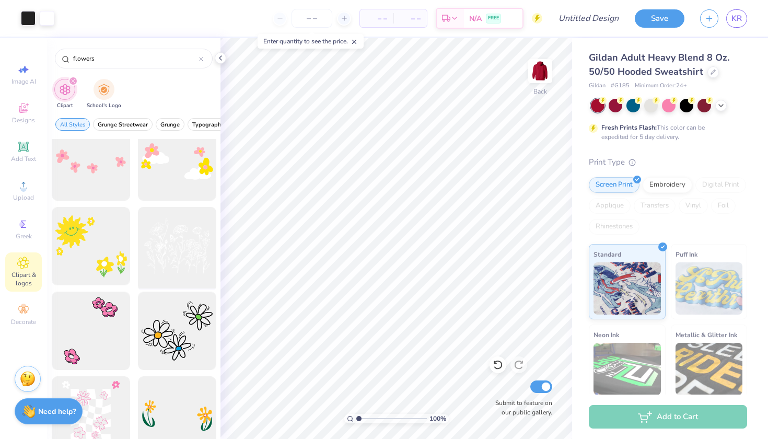
click at [165, 271] on div at bounding box center [177, 246] width 86 height 86
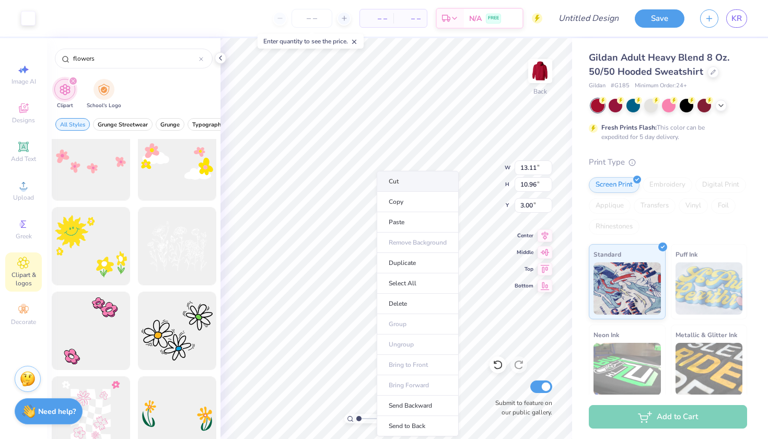
click at [400, 177] on li "Cut" at bounding box center [418, 181] width 82 height 21
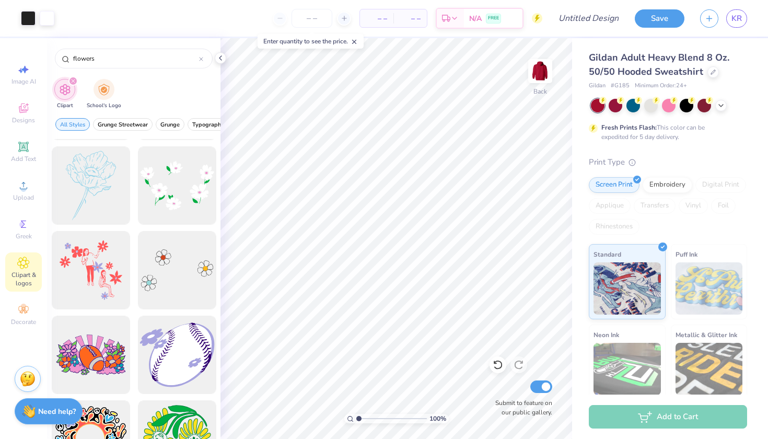
scroll to position [3395, 0]
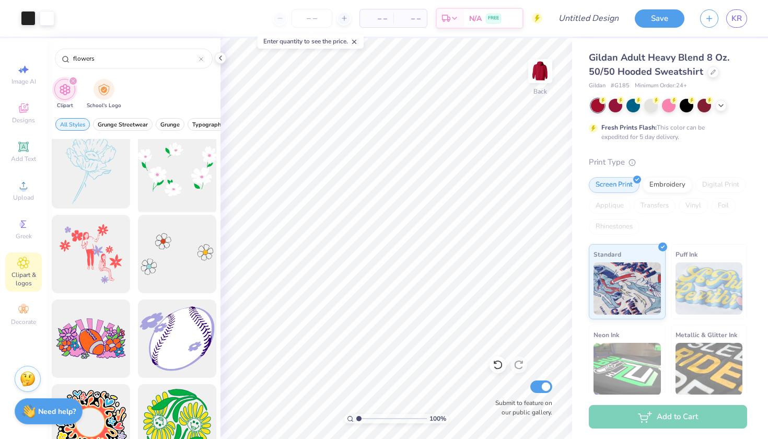
click at [187, 180] on div at bounding box center [177, 169] width 86 height 86
type input "3.70"
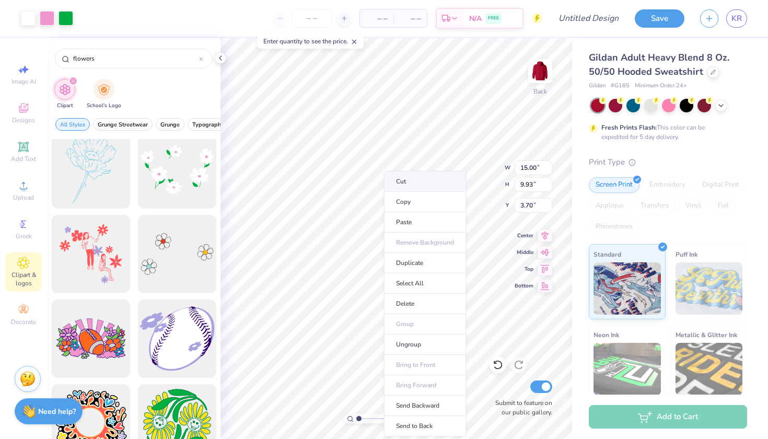
click at [400, 185] on li "Cut" at bounding box center [425, 181] width 82 height 21
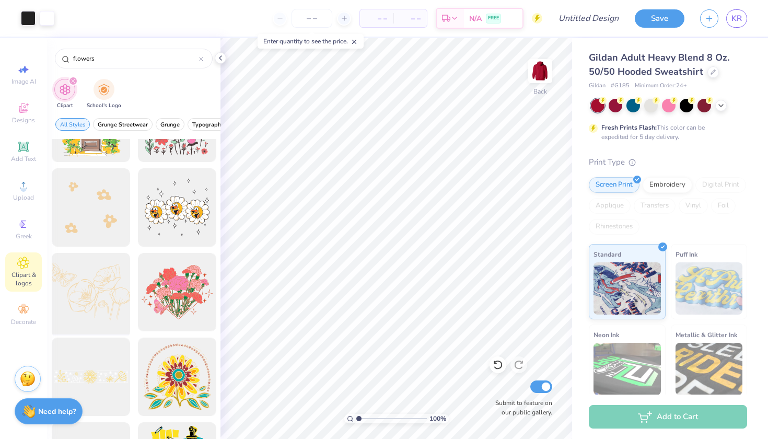
scroll to position [4200, 0]
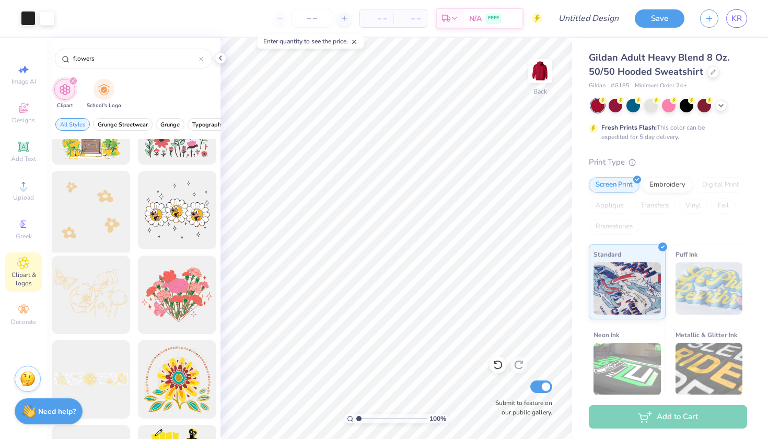
click at [94, 206] on div at bounding box center [91, 210] width 86 height 86
type input "1.77"
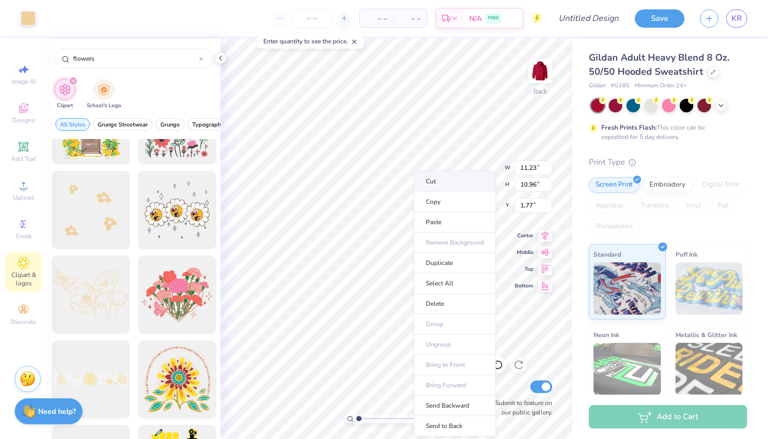
click at [429, 180] on li "Cut" at bounding box center [455, 181] width 82 height 21
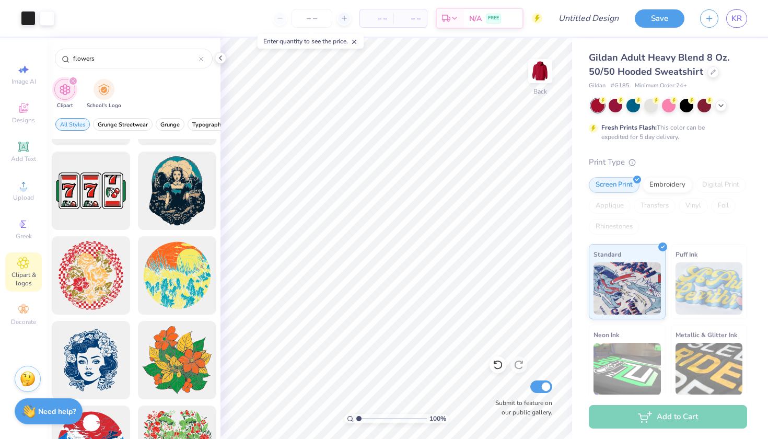
scroll to position [9202, 0]
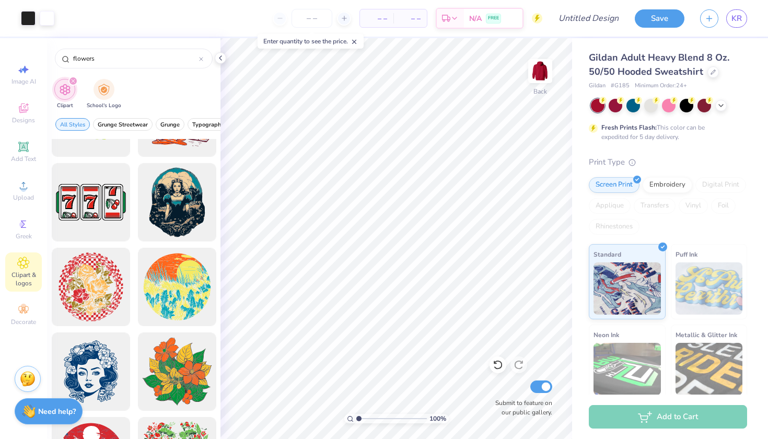
click at [21, 269] on div "Clipart & logos" at bounding box center [23, 271] width 37 height 39
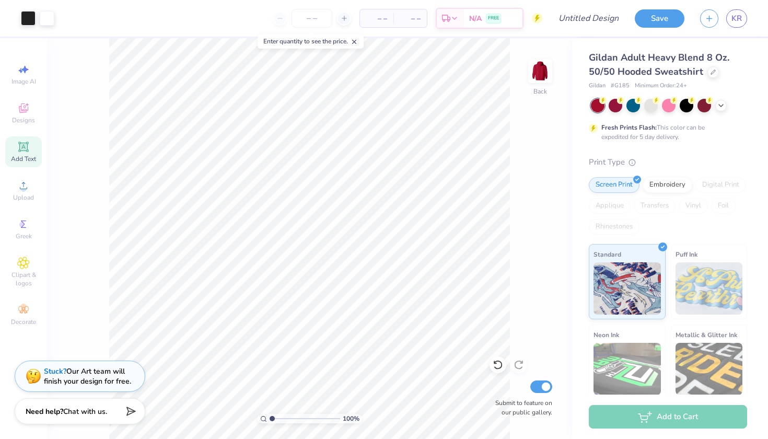
click at [26, 147] on icon at bounding box center [23, 147] width 8 height 8
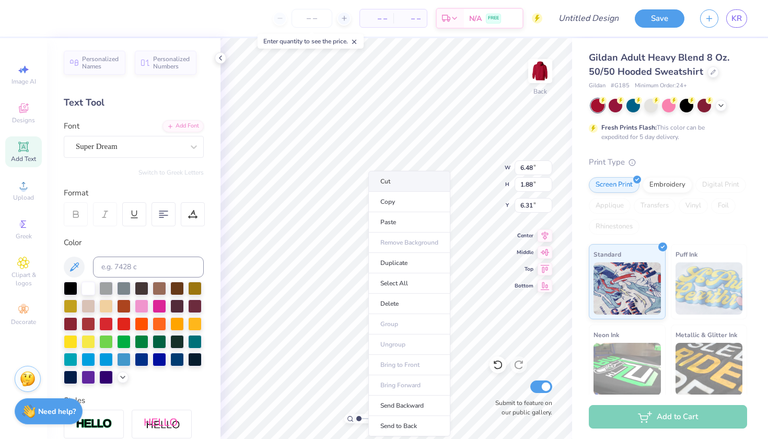
click at [382, 180] on li "Cut" at bounding box center [409, 181] width 82 height 21
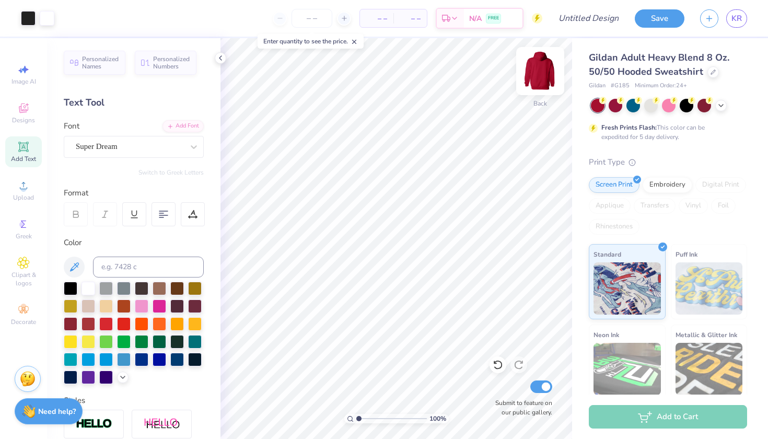
click at [547, 71] on img at bounding box center [540, 71] width 42 height 42
click at [546, 71] on img at bounding box center [540, 71] width 42 height 42
click at [24, 190] on circle at bounding box center [23, 189] width 6 height 6
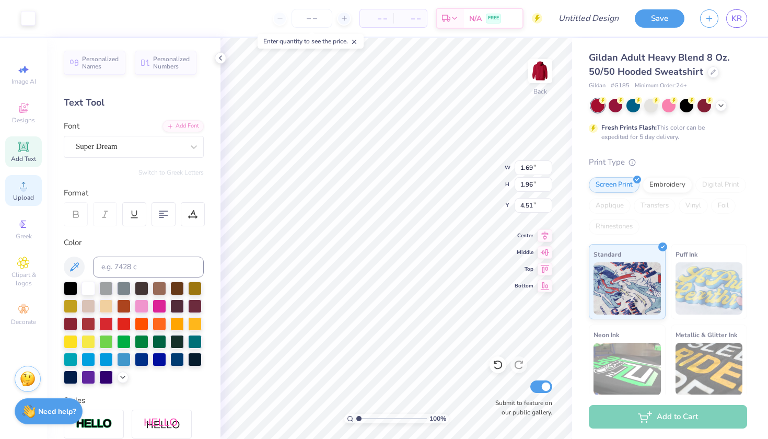
type input "4.06"
type input "11.31"
type input "10.58"
click at [573, 309] on div "Gildan Adult Heavy Blend 8 Oz. 50/50 Hooded Sweatshirt Gildan # G185 Minimum Or…" at bounding box center [670, 259] width 196 height 442
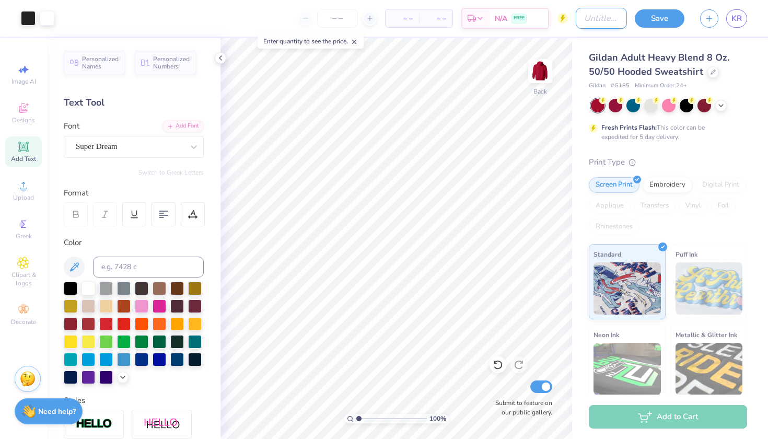
click at [610, 15] on input "Design Title" at bounding box center [601, 18] width 51 height 21
type input "api strip hoodie"
click at [662, 22] on button "Save" at bounding box center [660, 17] width 50 height 18
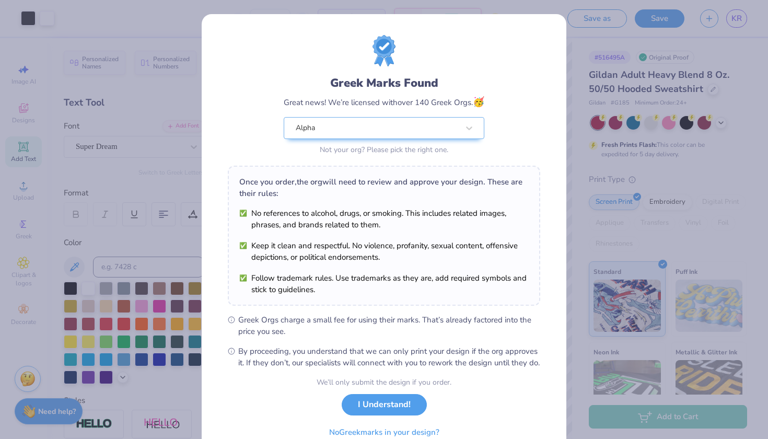
click at [743, 28] on body "Art colors – – Per Item – – Total Est. Delivery N/A FREE Design Title api strip…" at bounding box center [384, 219] width 768 height 439
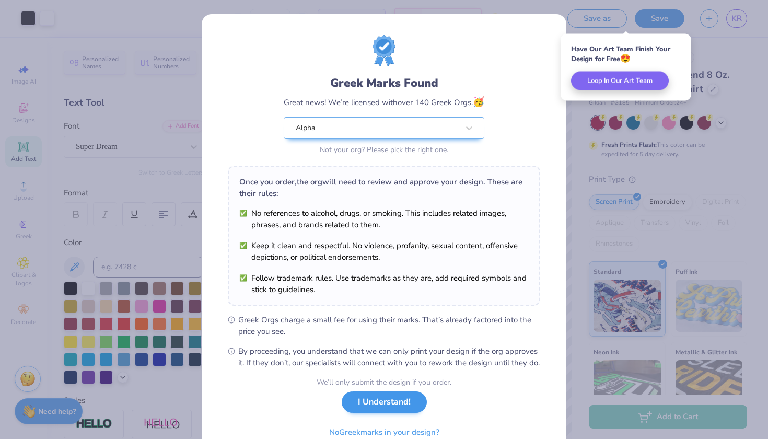
click at [396, 410] on button "I Understand!" at bounding box center [384, 401] width 85 height 21
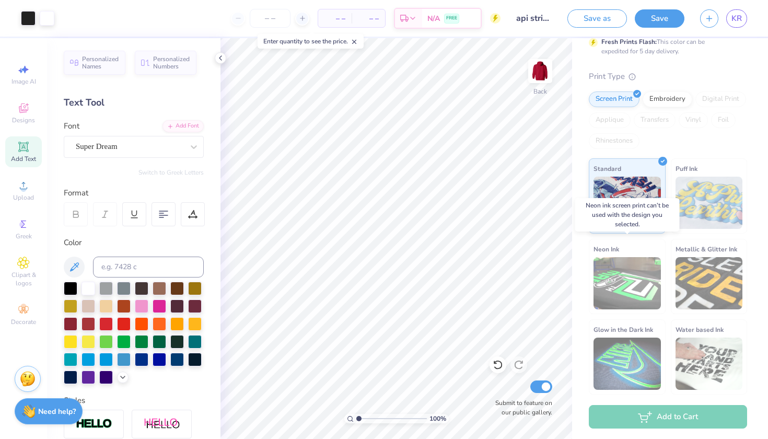
scroll to position [102, 0]
click at [356, 41] on line at bounding box center [355, 42] width 4 height 4
click at [307, 18] on div at bounding box center [302, 18] width 14 height 14
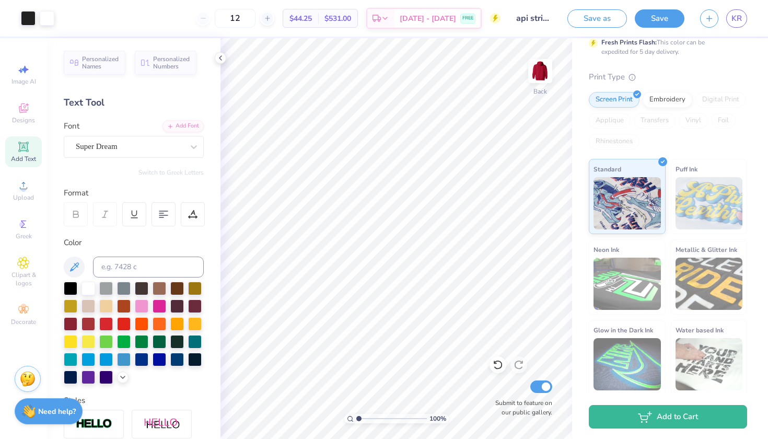
click at [214, 20] on div "12" at bounding box center [235, 18] width 78 height 19
click at [215, 13] on div "12" at bounding box center [235, 18] width 78 height 19
click at [256, 19] on input "12" at bounding box center [235, 18] width 41 height 19
type input "12"
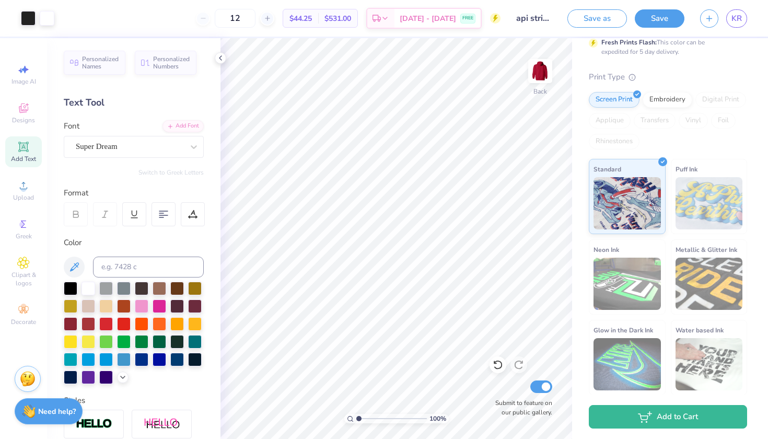
click at [279, 45] on body "Art colors 12 $44.25 Per Item $531.00 Total Est. Delivery [DATE] - [DATE] FREE …" at bounding box center [384, 219] width 768 height 439
